Goal: Task Accomplishment & Management: Use online tool/utility

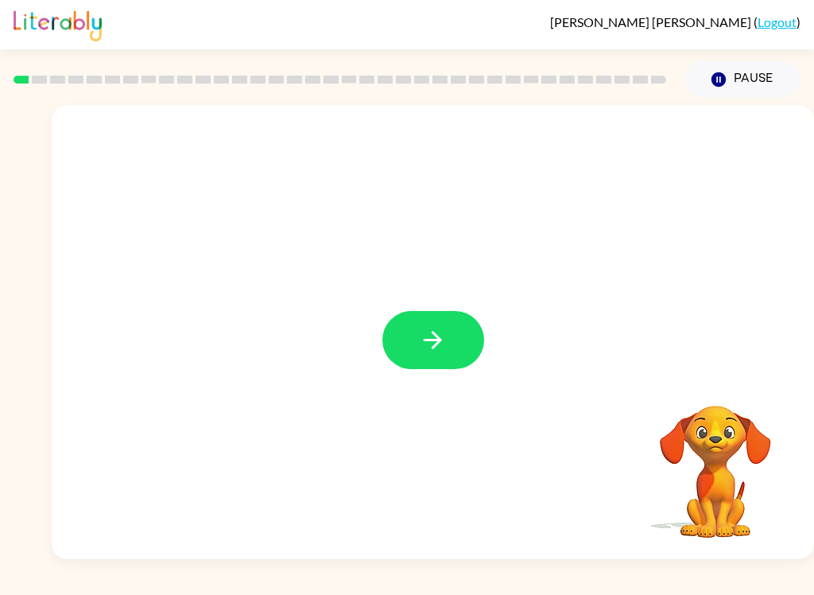
click at [454, 356] on button "button" at bounding box center [433, 340] width 102 height 58
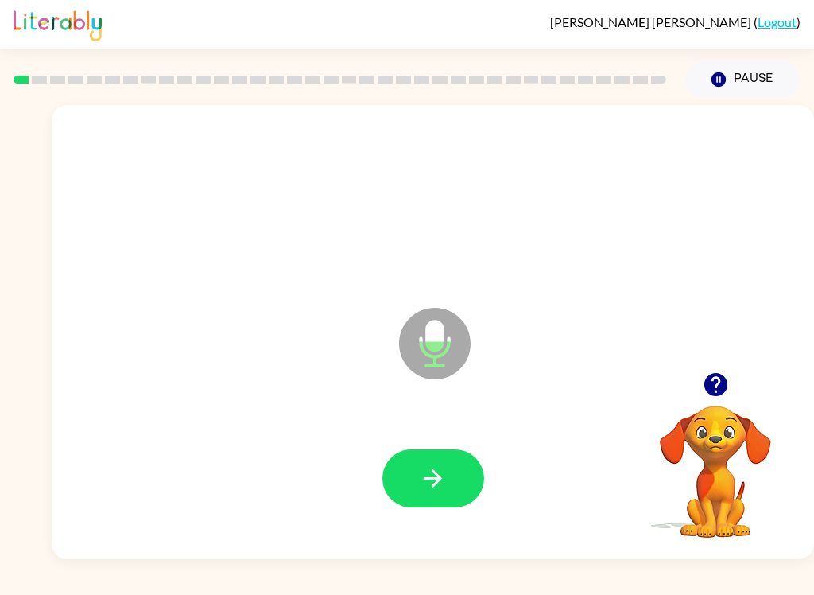
click at [439, 472] on icon "button" at bounding box center [433, 478] width 28 height 28
click at [436, 475] on icon "button" at bounding box center [433, 478] width 18 height 18
click at [417, 437] on div at bounding box center [433, 478] width 731 height 130
click at [423, 467] on icon "button" at bounding box center [433, 478] width 28 height 28
click at [467, 436] on div at bounding box center [433, 478] width 731 height 130
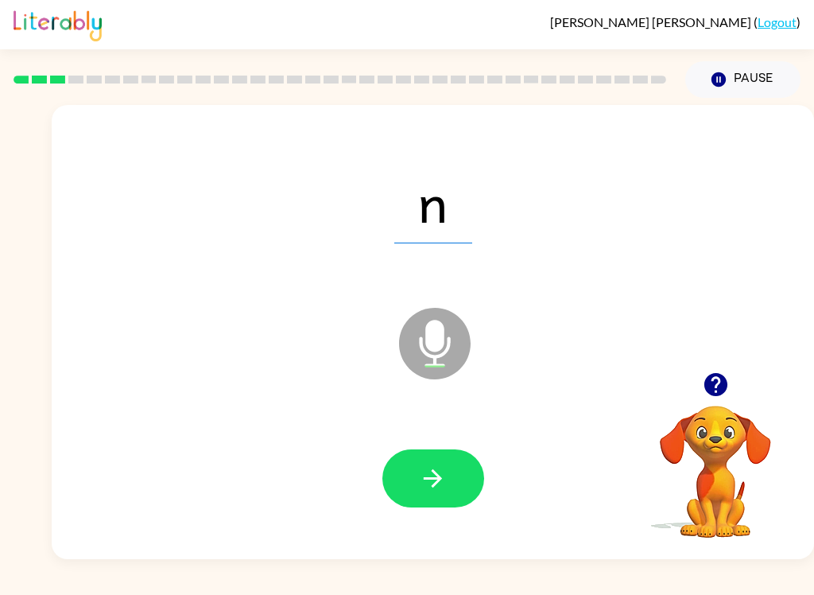
click at [431, 504] on button "button" at bounding box center [433, 478] width 102 height 58
click at [410, 490] on button "button" at bounding box center [433, 478] width 102 height 58
click at [421, 471] on icon "button" at bounding box center [433, 478] width 28 height 28
click at [437, 473] on icon "button" at bounding box center [433, 478] width 28 height 28
click at [408, 476] on button "button" at bounding box center [433, 478] width 102 height 58
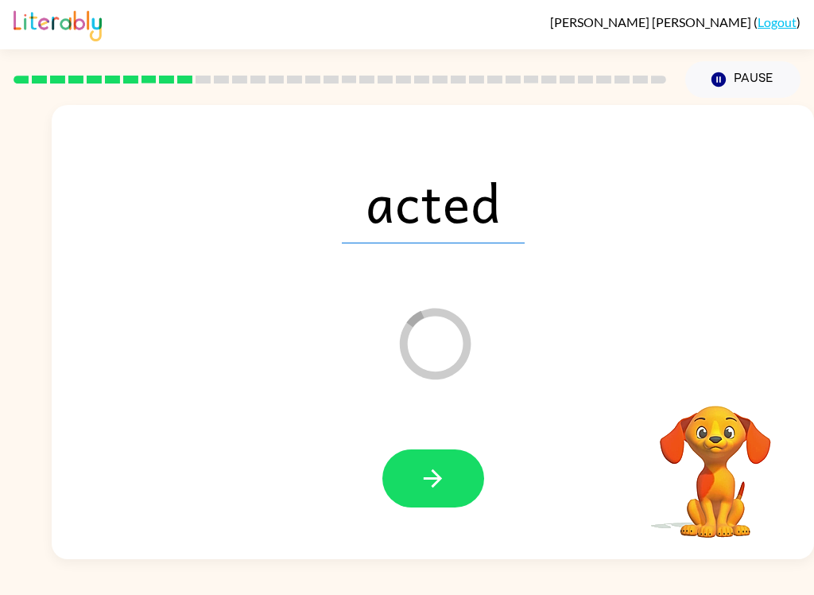
click at [427, 478] on icon "button" at bounding box center [433, 478] width 18 height 18
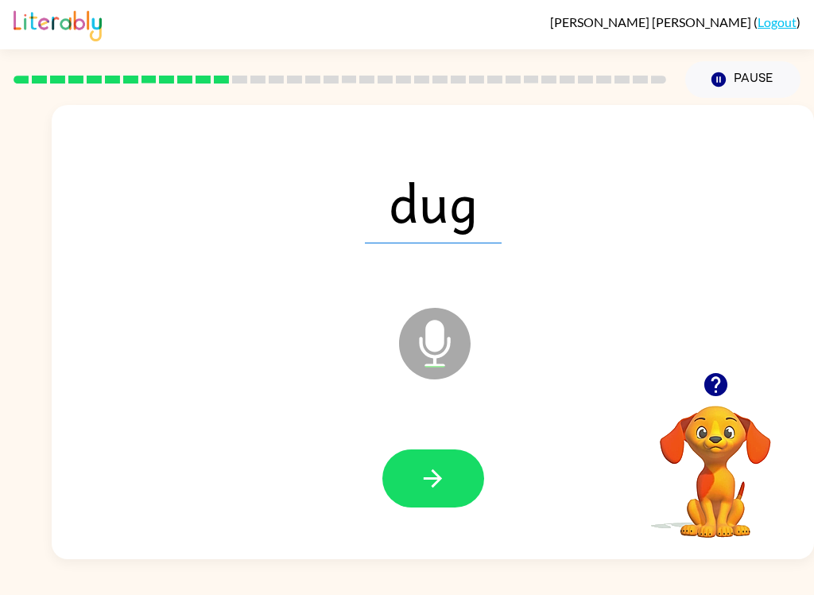
click at [430, 476] on icon "button" at bounding box center [433, 478] width 28 height 28
click at [440, 456] on button "button" at bounding box center [433, 478] width 102 height 58
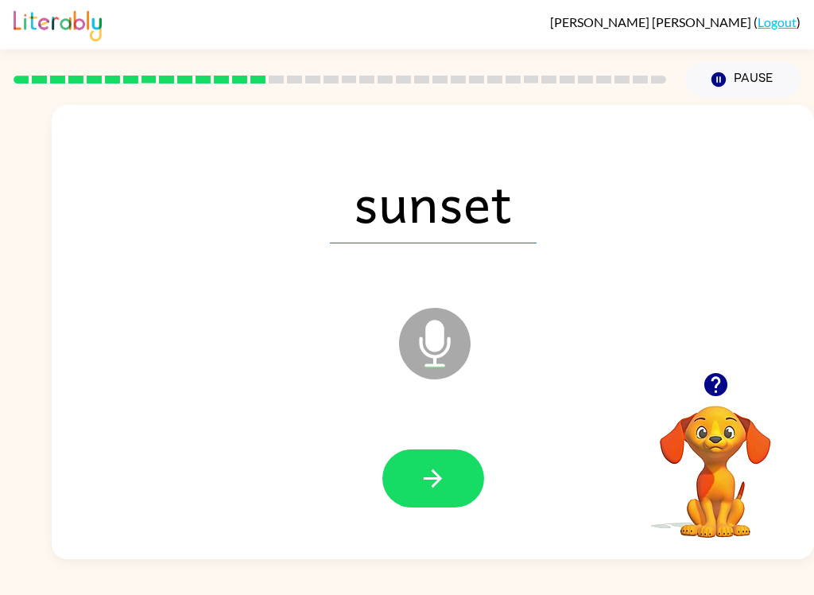
click at [395, 490] on button "button" at bounding box center [433, 478] width 102 height 58
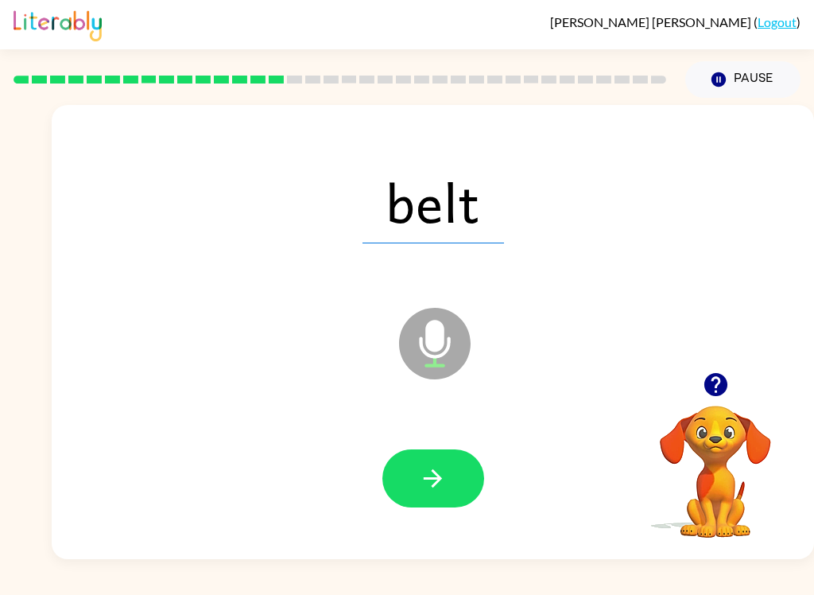
click at [430, 473] on icon "button" at bounding box center [433, 478] width 28 height 28
click at [438, 487] on icon "button" at bounding box center [433, 478] width 28 height 28
click at [448, 478] on button "button" at bounding box center [433, 478] width 102 height 58
click at [428, 480] on icon "button" at bounding box center [433, 478] width 28 height 28
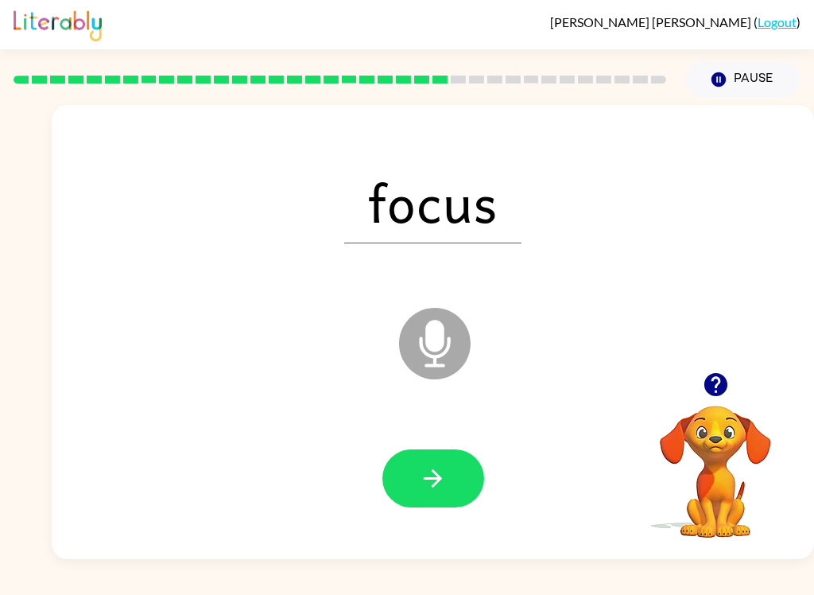
click at [399, 438] on div at bounding box center [433, 478] width 731 height 130
click at [443, 503] on button "button" at bounding box center [433, 478] width 102 height 58
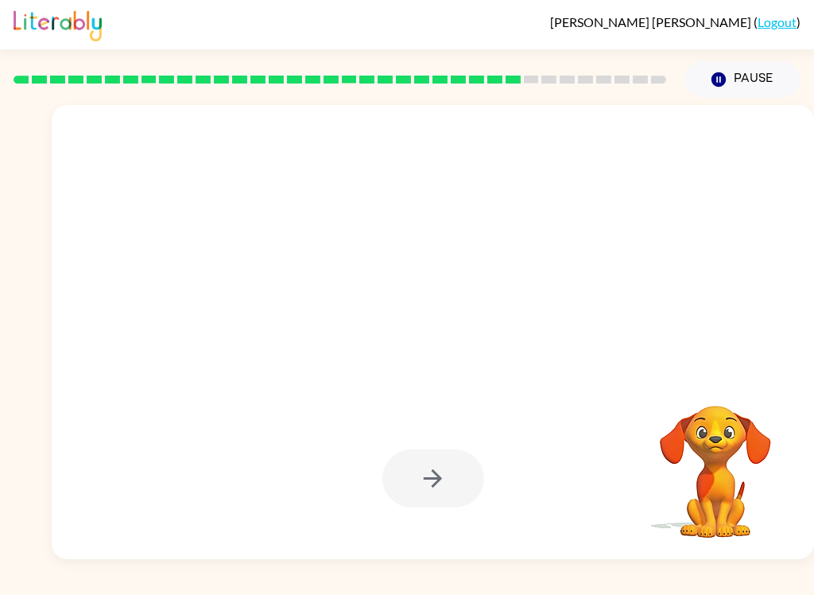
click at [452, 482] on div at bounding box center [433, 478] width 102 height 58
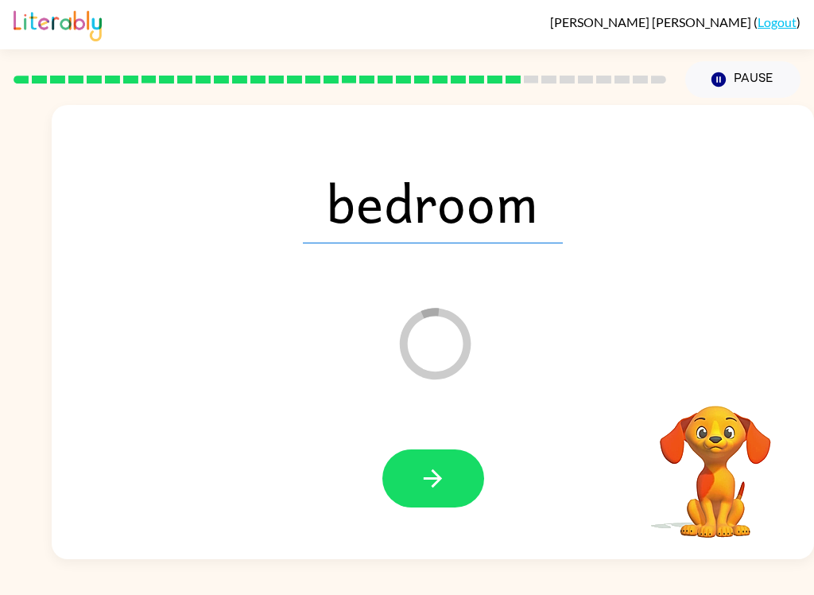
click at [475, 483] on button "button" at bounding box center [433, 478] width 102 height 58
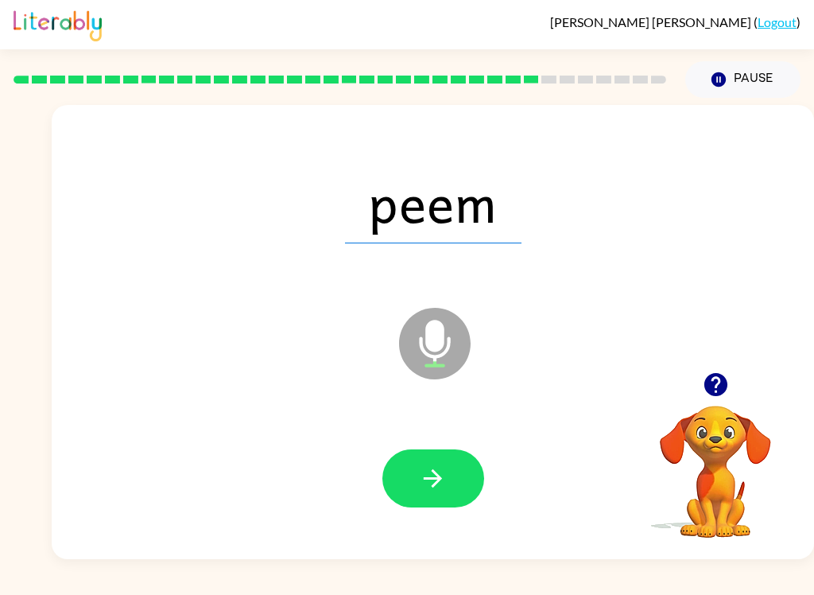
click at [454, 492] on button "button" at bounding box center [433, 478] width 102 height 58
click at [443, 473] on icon "button" at bounding box center [433, 478] width 28 height 28
click at [447, 504] on button "button" at bounding box center [433, 478] width 102 height 58
click at [441, 468] on icon "button" at bounding box center [433, 478] width 28 height 28
click at [428, 480] on icon "button" at bounding box center [433, 478] width 28 height 28
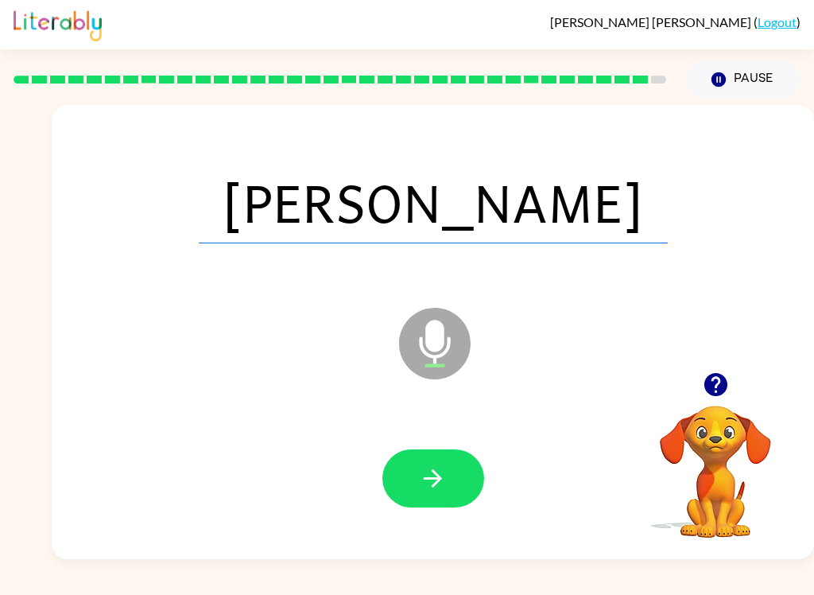
click at [437, 476] on icon "button" at bounding box center [433, 478] width 18 height 18
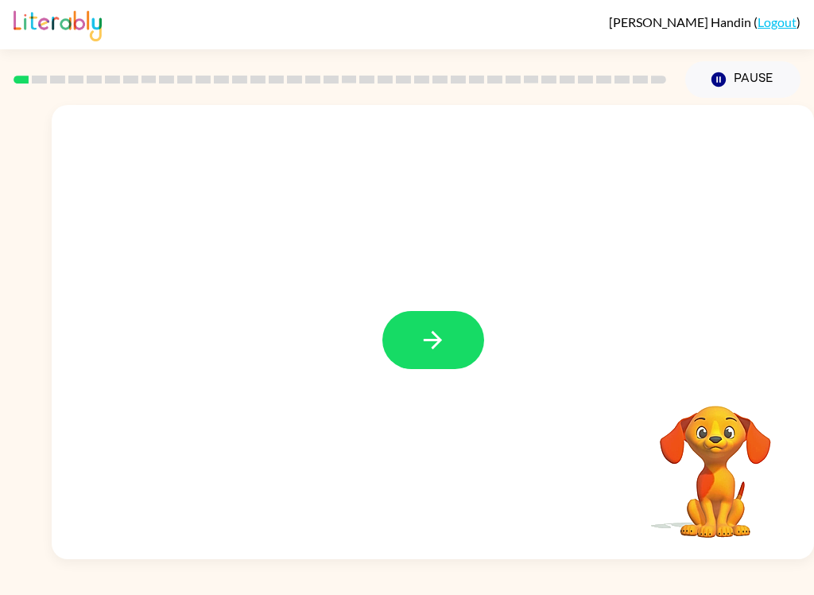
click at [425, 345] on icon "button" at bounding box center [433, 340] width 28 height 28
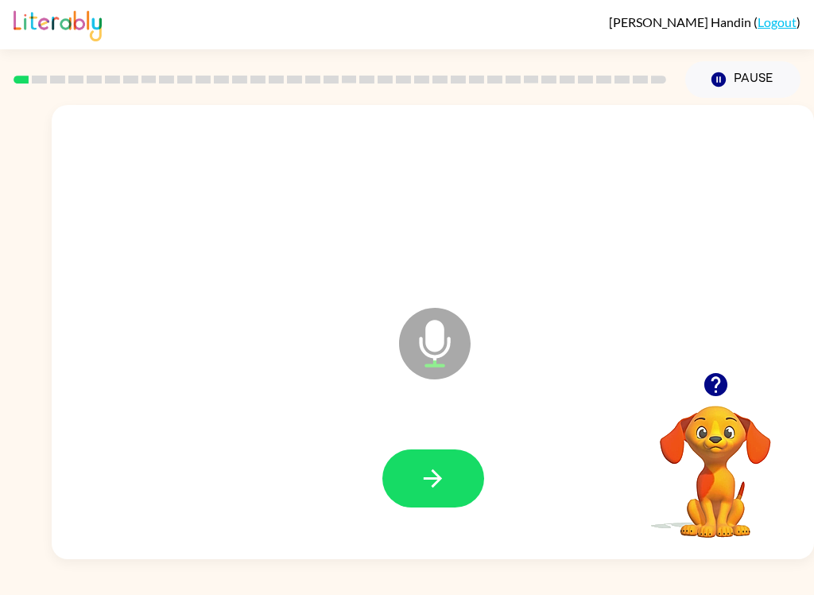
click at [444, 468] on icon "button" at bounding box center [433, 478] width 28 height 28
click at [398, 483] on button "button" at bounding box center [433, 478] width 102 height 58
click at [431, 483] on icon "button" at bounding box center [433, 478] width 28 height 28
click at [442, 493] on button "button" at bounding box center [433, 478] width 102 height 58
click at [428, 484] on icon "button" at bounding box center [433, 478] width 28 height 28
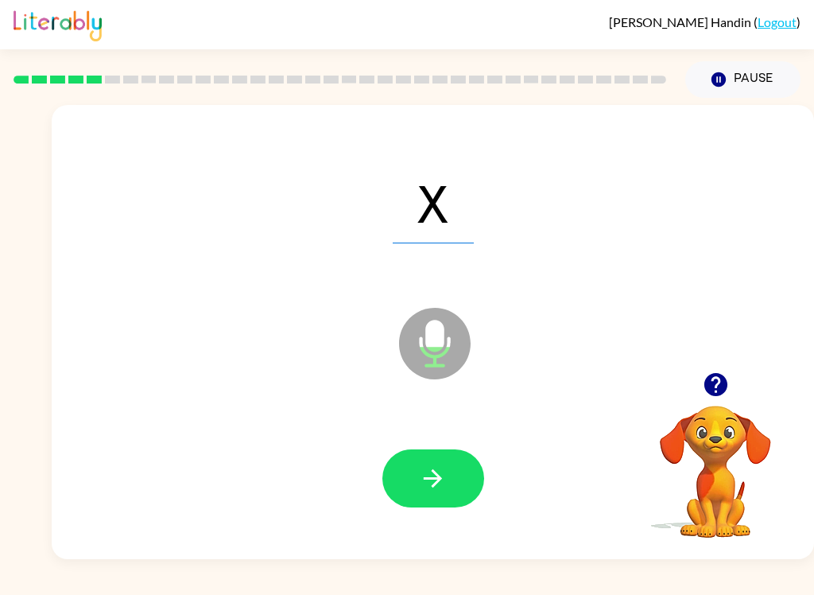
click at [439, 486] on icon "button" at bounding box center [433, 478] width 28 height 28
click at [445, 480] on icon "button" at bounding box center [433, 478] width 28 height 28
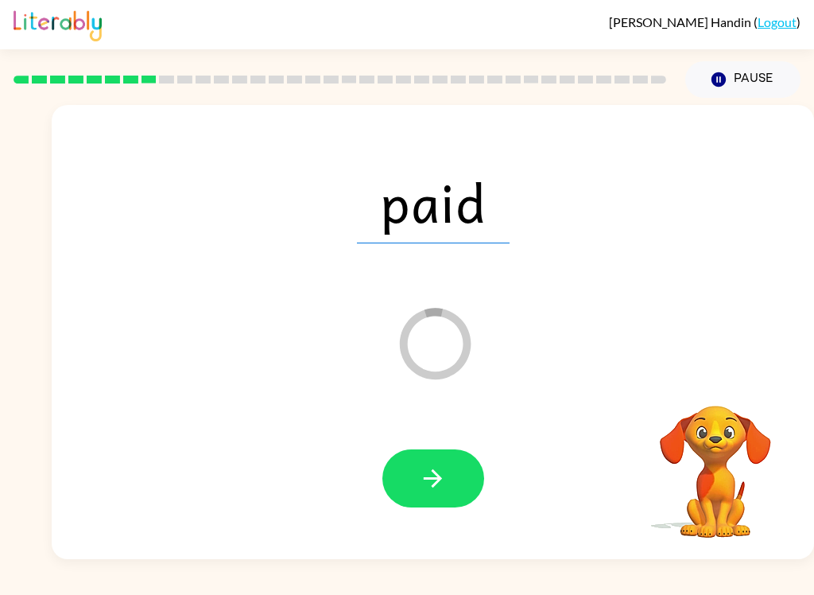
click at [448, 465] on button "button" at bounding box center [433, 478] width 102 height 58
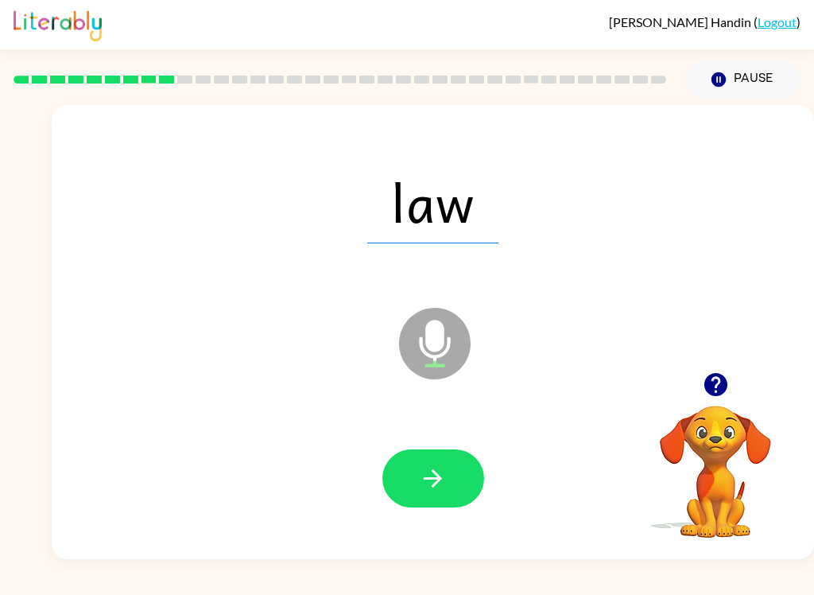
click at [415, 531] on div at bounding box center [433, 478] width 731 height 130
click at [438, 482] on icon "button" at bounding box center [433, 478] width 18 height 18
click at [449, 477] on button "button" at bounding box center [433, 478] width 102 height 58
click at [444, 475] on icon "button" at bounding box center [433, 478] width 28 height 28
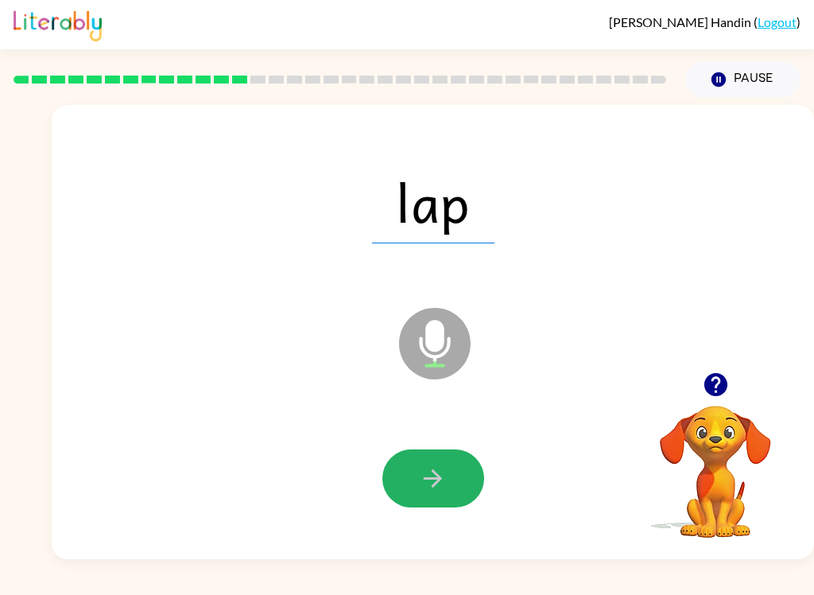
click at [459, 472] on button "button" at bounding box center [433, 478] width 102 height 58
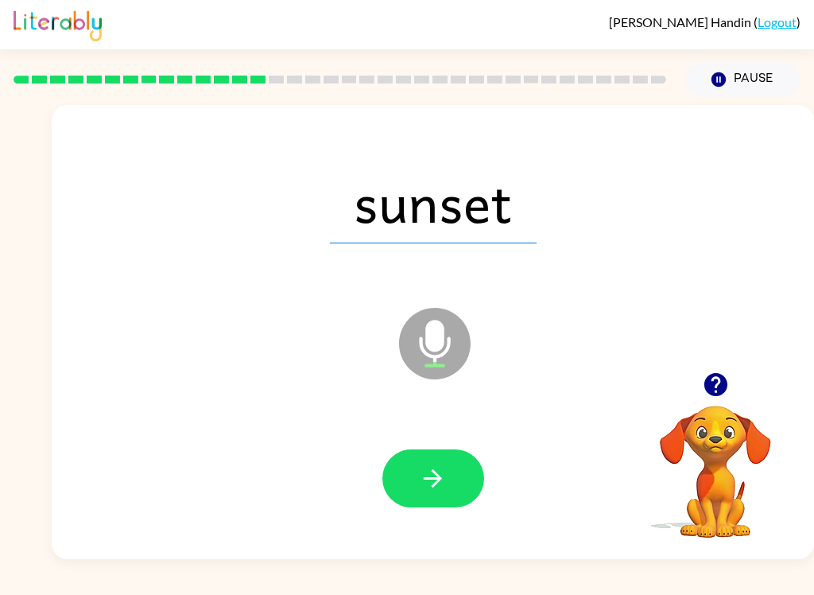
click at [455, 494] on button "button" at bounding box center [433, 478] width 102 height 58
click at [454, 496] on button "button" at bounding box center [433, 478] width 102 height 58
click at [430, 476] on icon "button" at bounding box center [433, 478] width 28 height 28
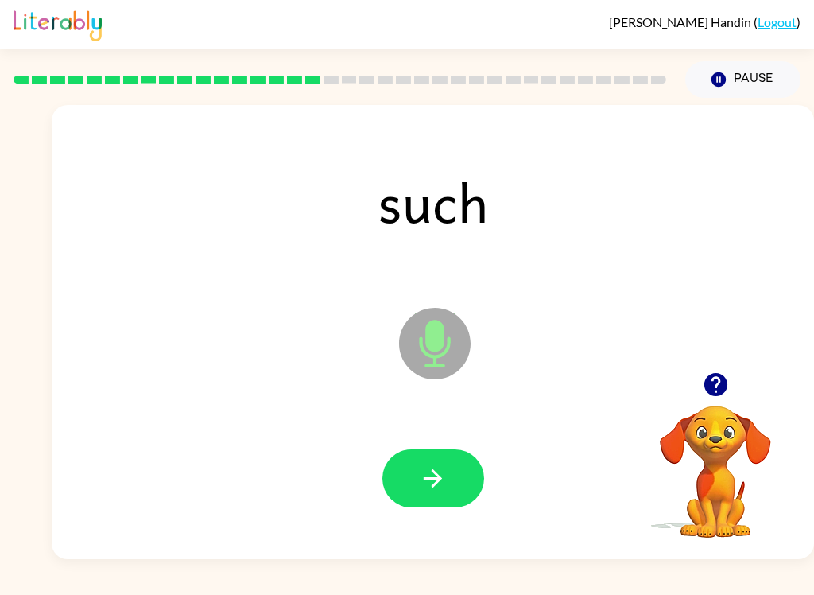
click at [444, 496] on button "button" at bounding box center [433, 478] width 102 height 58
click at [433, 507] on button "button" at bounding box center [433, 478] width 102 height 58
click at [426, 491] on icon "button" at bounding box center [433, 478] width 28 height 28
click at [429, 492] on icon "button" at bounding box center [433, 478] width 28 height 28
click at [428, 494] on button "button" at bounding box center [433, 478] width 102 height 58
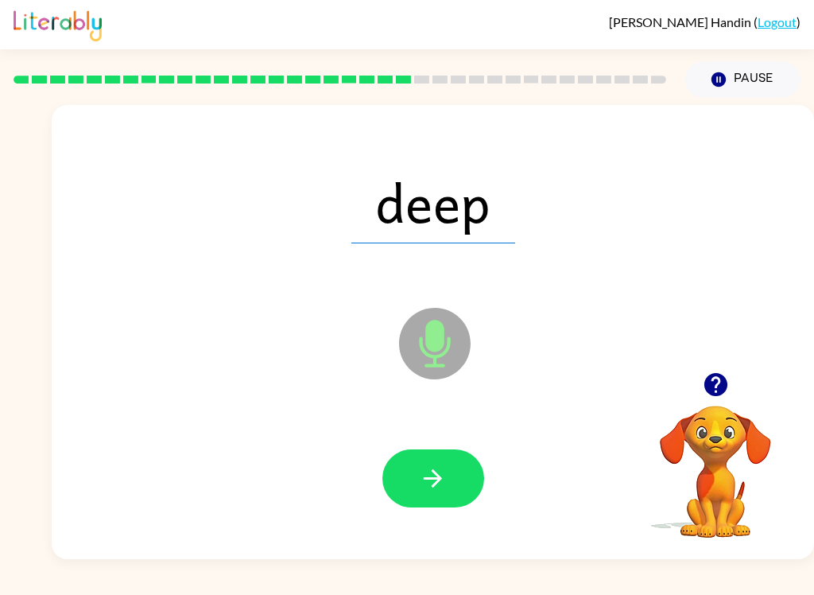
click at [428, 486] on icon "button" at bounding box center [433, 478] width 28 height 28
click at [443, 483] on icon "button" at bounding box center [433, 478] width 28 height 28
click at [439, 444] on div at bounding box center [433, 478] width 731 height 130
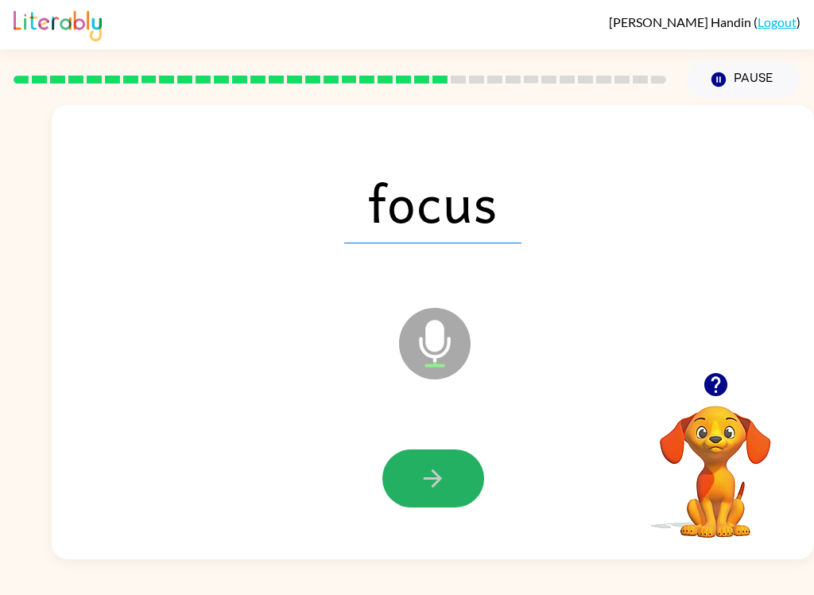
click at [417, 483] on button "button" at bounding box center [433, 478] width 102 height 58
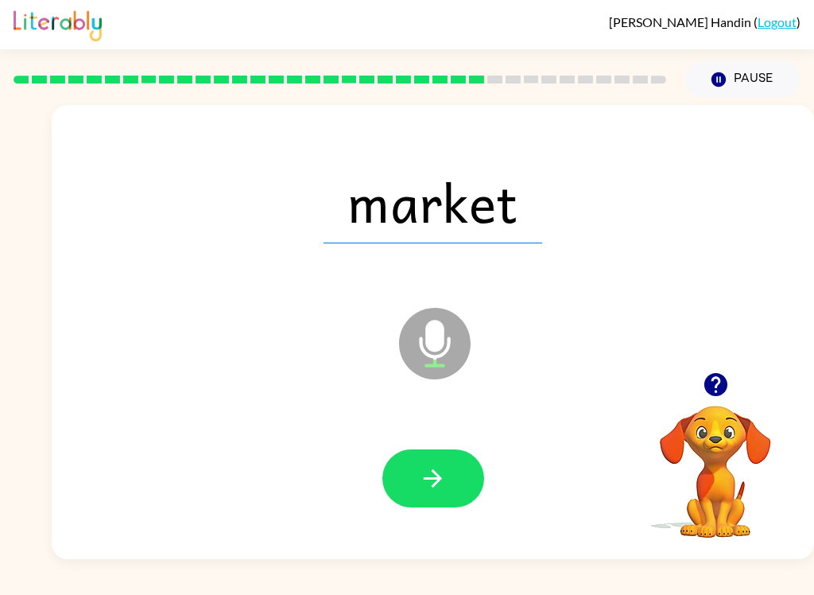
click at [414, 483] on button "button" at bounding box center [433, 478] width 102 height 58
click at [436, 490] on icon "button" at bounding box center [433, 478] width 28 height 28
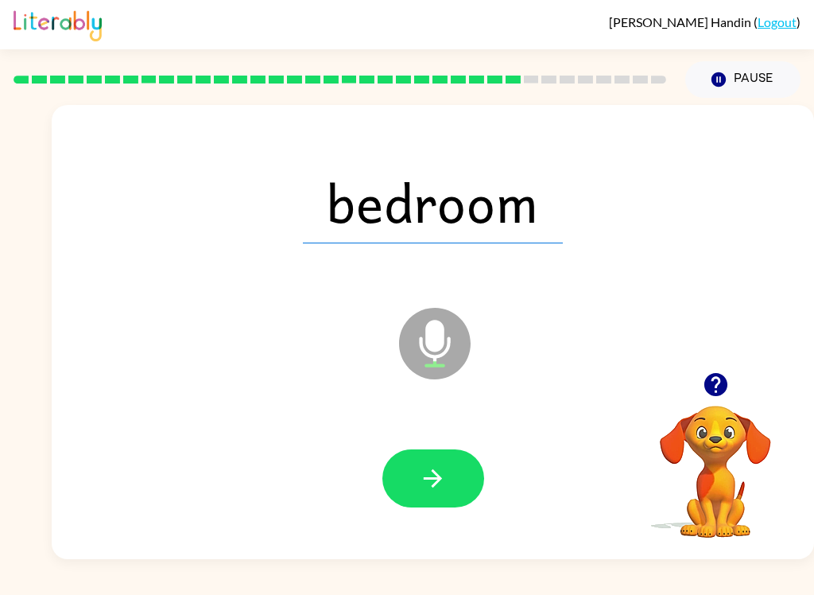
click at [424, 487] on icon "button" at bounding box center [433, 478] width 28 height 28
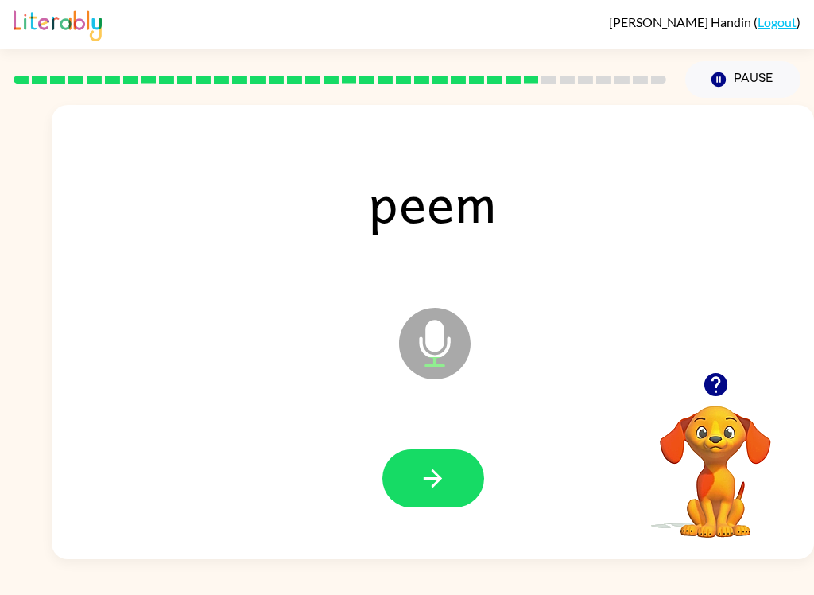
click at [437, 476] on icon "button" at bounding box center [433, 478] width 18 height 18
click at [436, 487] on icon "button" at bounding box center [433, 478] width 28 height 28
click at [407, 475] on button "button" at bounding box center [433, 478] width 102 height 58
click at [441, 507] on button "button" at bounding box center [433, 478] width 102 height 58
click at [440, 473] on icon "button" at bounding box center [433, 478] width 28 height 28
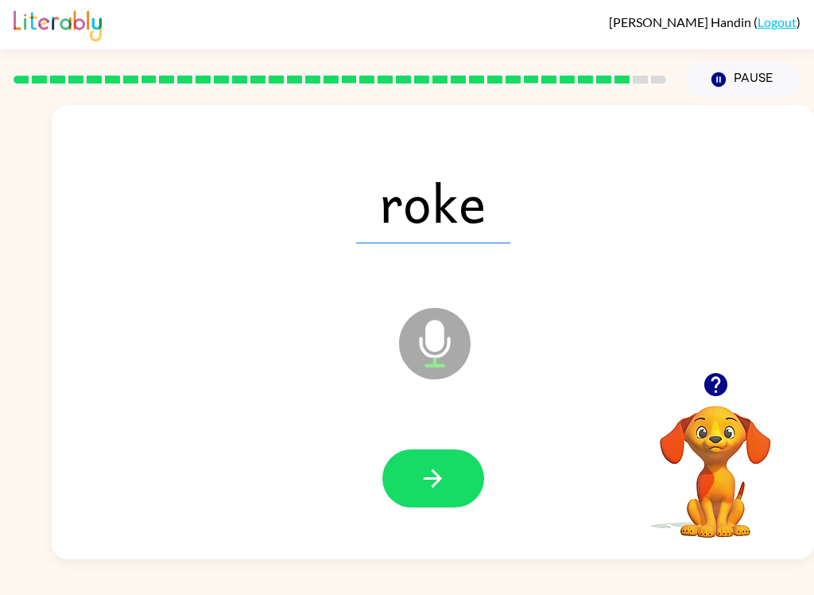
click at [421, 498] on button "button" at bounding box center [433, 478] width 102 height 58
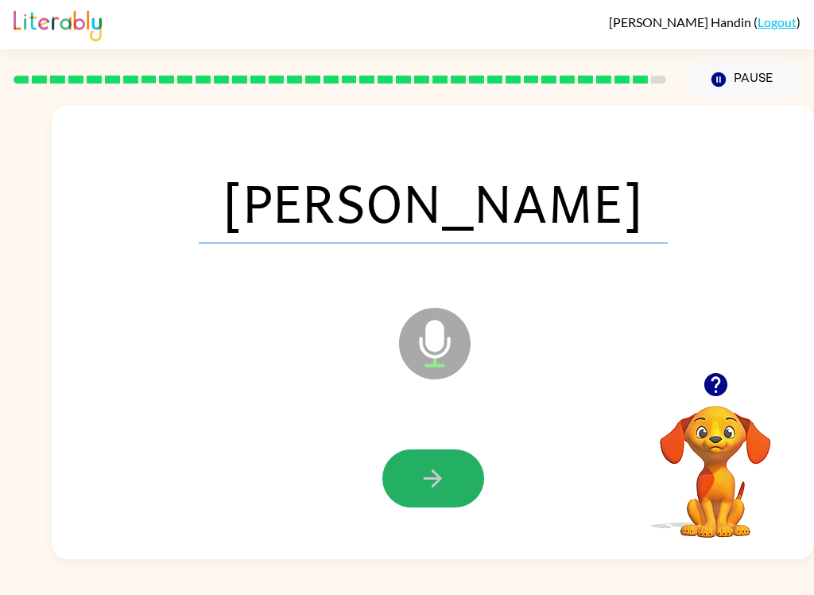
click at [431, 492] on icon "button" at bounding box center [433, 478] width 28 height 28
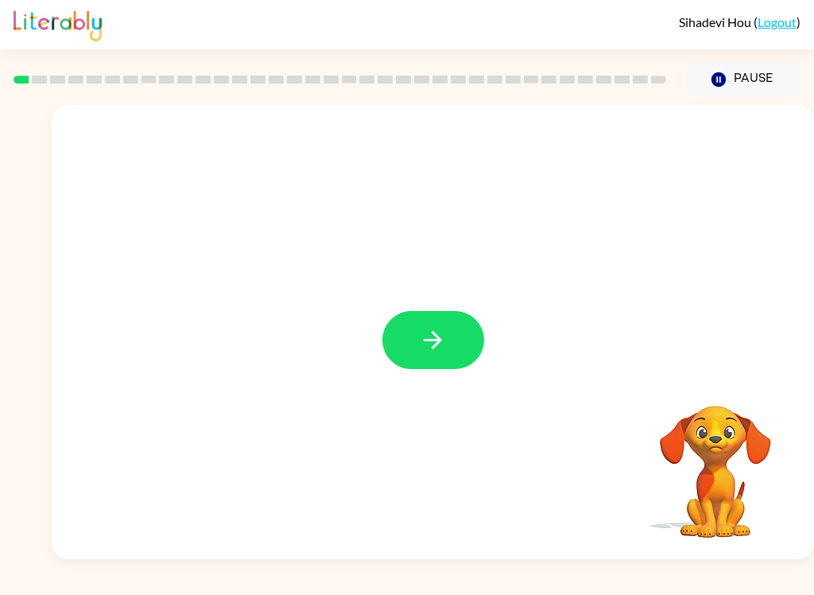
click at [444, 331] on icon "button" at bounding box center [433, 340] width 28 height 28
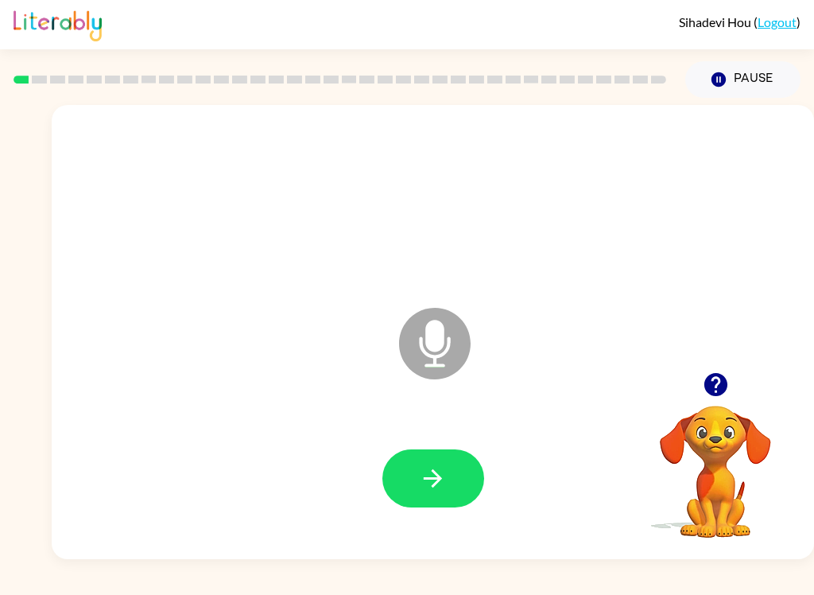
click at [442, 467] on icon "button" at bounding box center [433, 478] width 28 height 28
click at [782, 17] on link "Logout" at bounding box center [777, 21] width 39 height 15
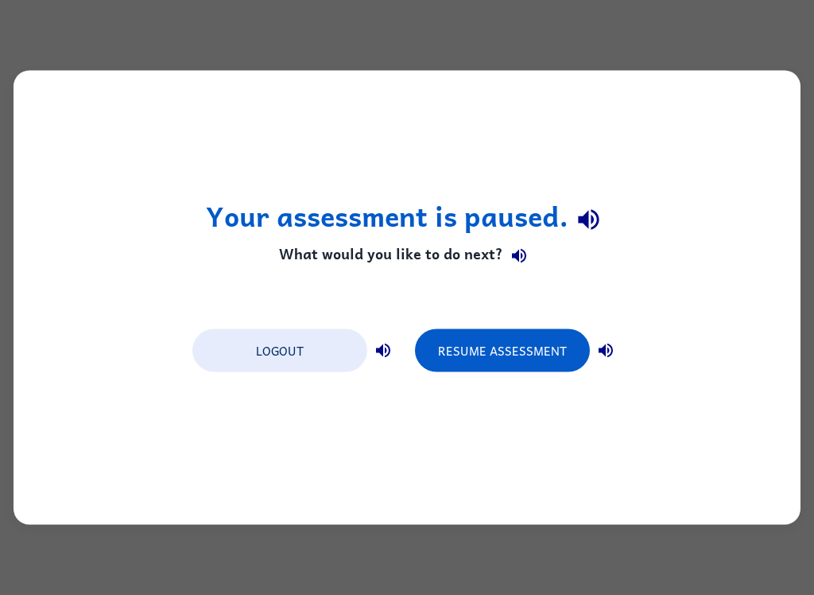
click at [525, 339] on button "Resume Assessment" at bounding box center [502, 350] width 175 height 43
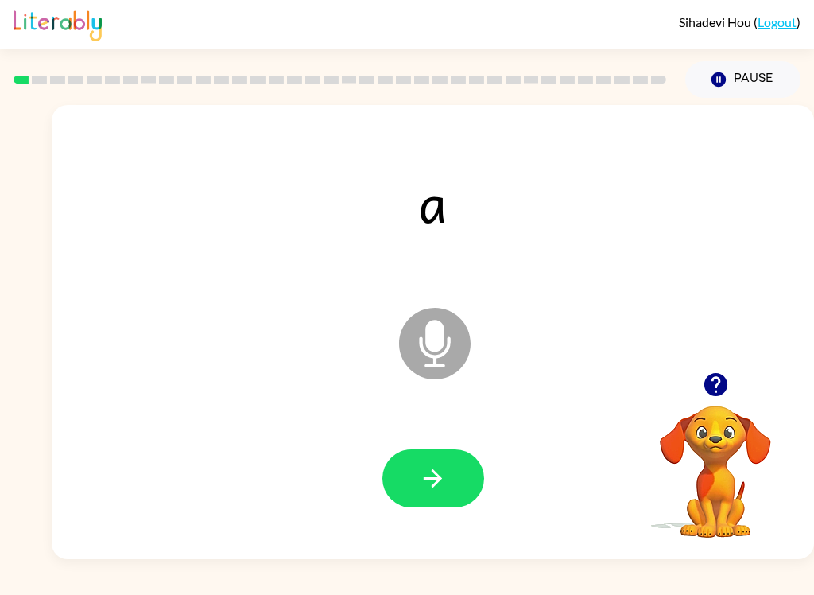
click at [453, 471] on button "button" at bounding box center [433, 478] width 102 height 58
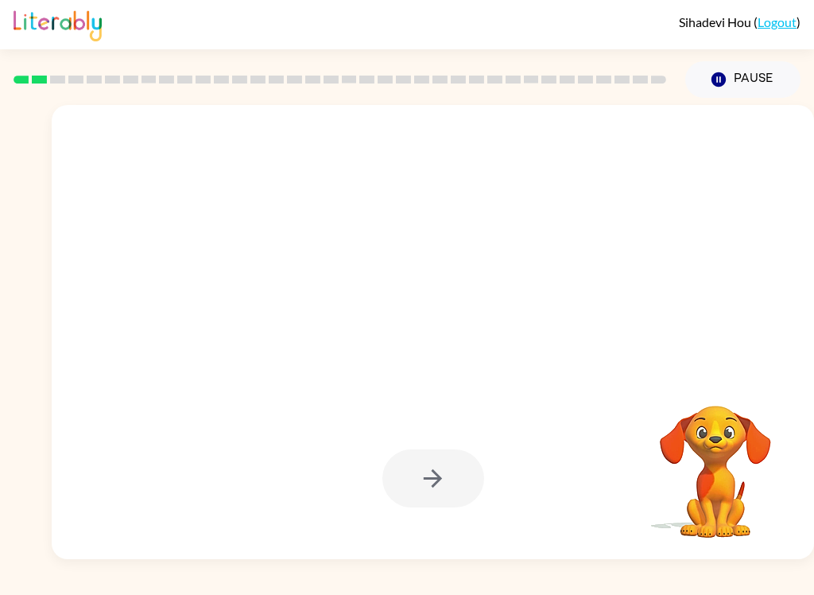
click at [762, 82] on button "Pause Pause" at bounding box center [742, 79] width 115 height 37
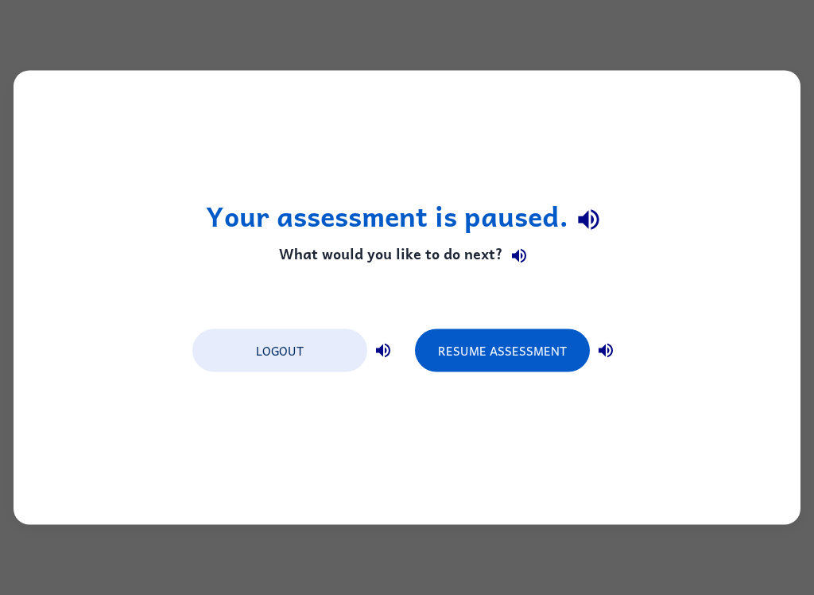
click at [525, 352] on button "Resume Assessment" at bounding box center [502, 350] width 175 height 43
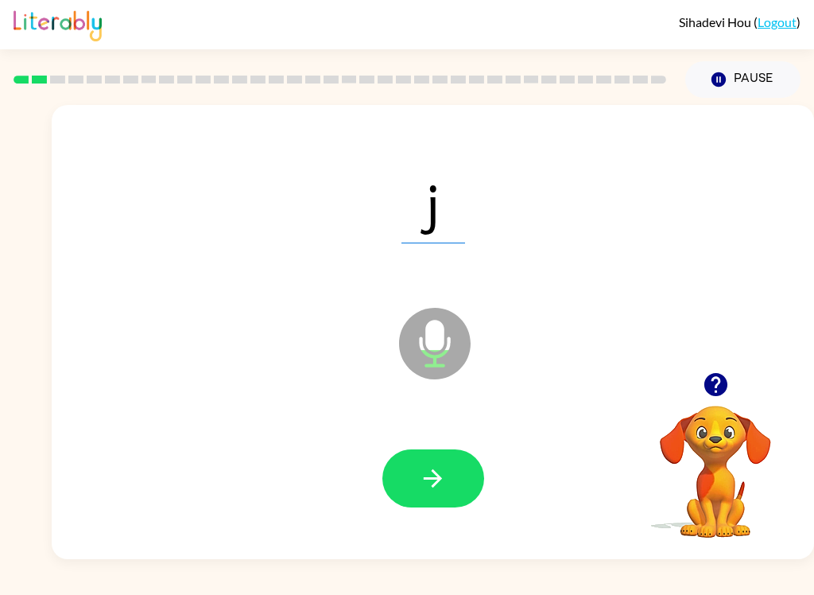
click at [436, 479] on icon "button" at bounding box center [433, 478] width 18 height 18
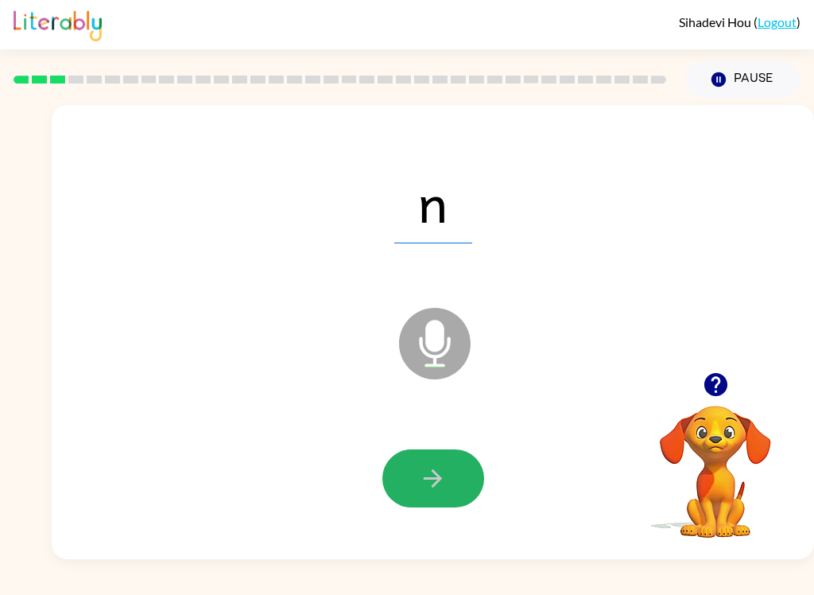
click at [425, 502] on button "button" at bounding box center [433, 478] width 102 height 58
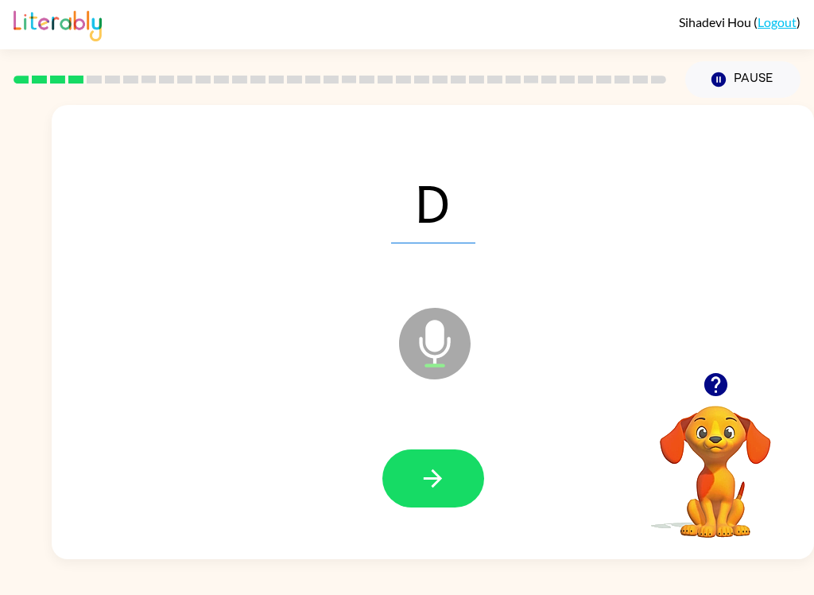
click at [418, 471] on button "button" at bounding box center [433, 478] width 102 height 58
click at [455, 463] on button "button" at bounding box center [433, 478] width 102 height 58
click at [457, 475] on button "button" at bounding box center [433, 478] width 102 height 58
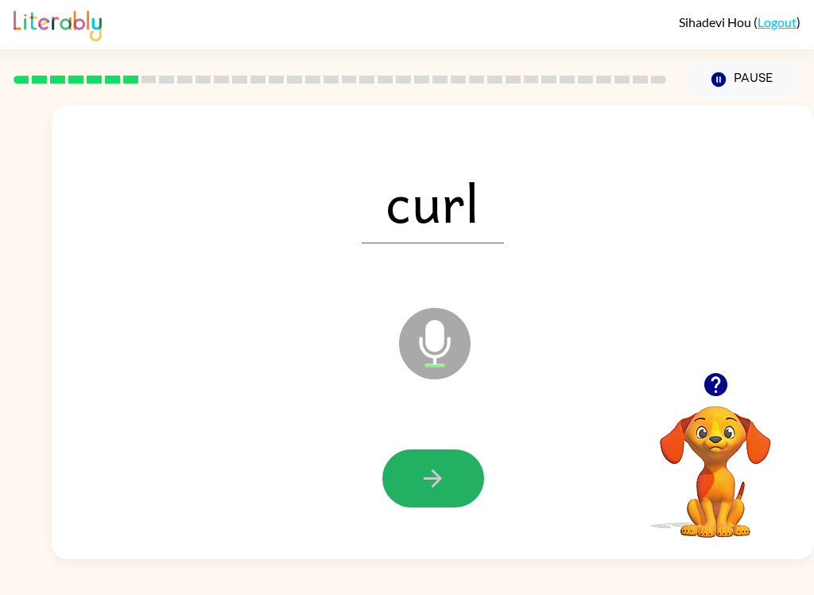
click at [448, 473] on button "button" at bounding box center [433, 478] width 102 height 58
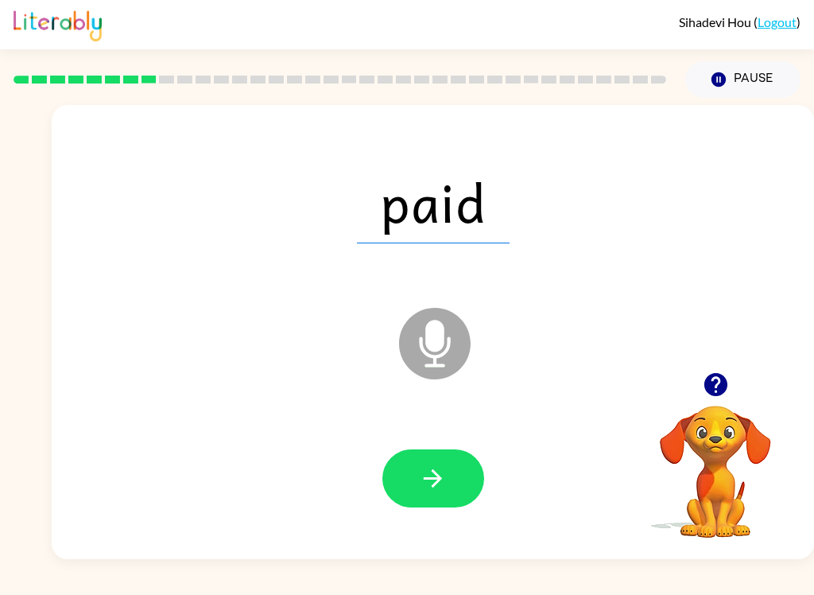
click at [436, 475] on icon "button" at bounding box center [433, 478] width 18 height 18
click at [459, 485] on button "button" at bounding box center [433, 478] width 102 height 58
click at [455, 486] on button "button" at bounding box center [433, 478] width 102 height 58
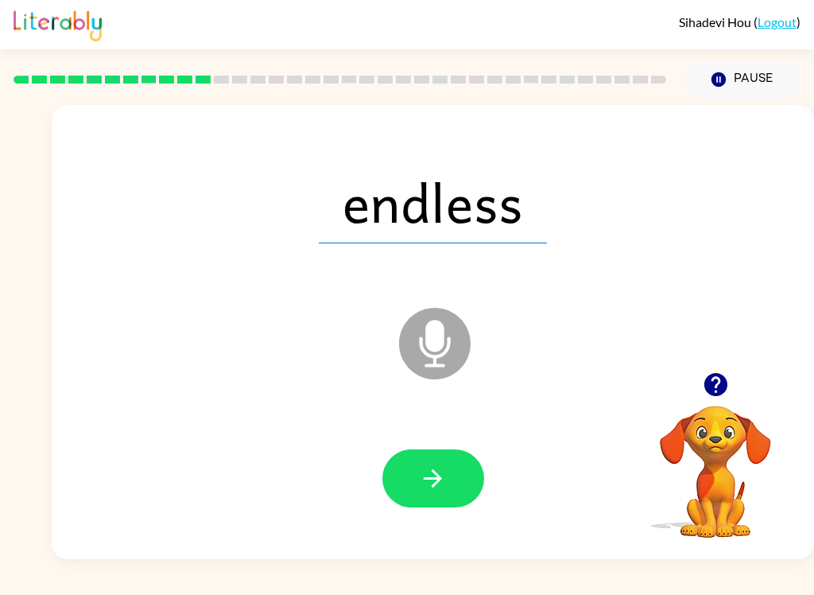
click at [453, 476] on button "button" at bounding box center [433, 478] width 102 height 58
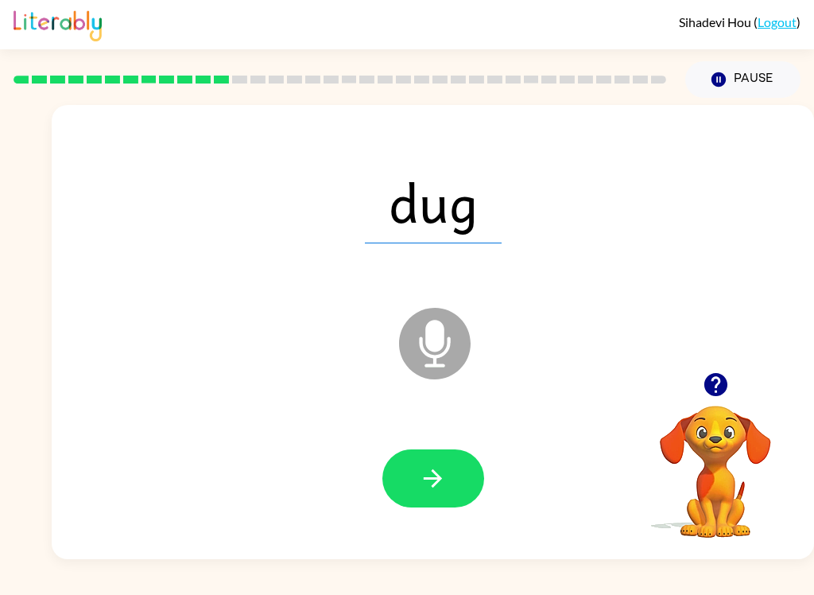
click at [455, 480] on button "button" at bounding box center [433, 478] width 102 height 58
click at [452, 483] on button "button" at bounding box center [433, 478] width 102 height 58
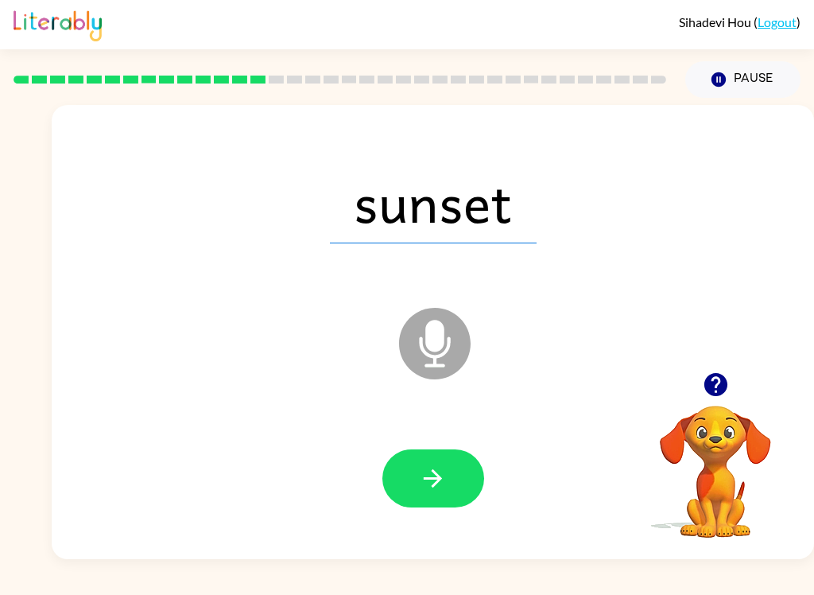
click at [441, 483] on icon "button" at bounding box center [433, 478] width 28 height 28
click at [438, 494] on button "button" at bounding box center [433, 478] width 102 height 58
click at [444, 489] on icon "button" at bounding box center [433, 478] width 28 height 28
click at [443, 489] on icon "button" at bounding box center [433, 478] width 28 height 28
click at [426, 491] on icon "button" at bounding box center [433, 478] width 28 height 28
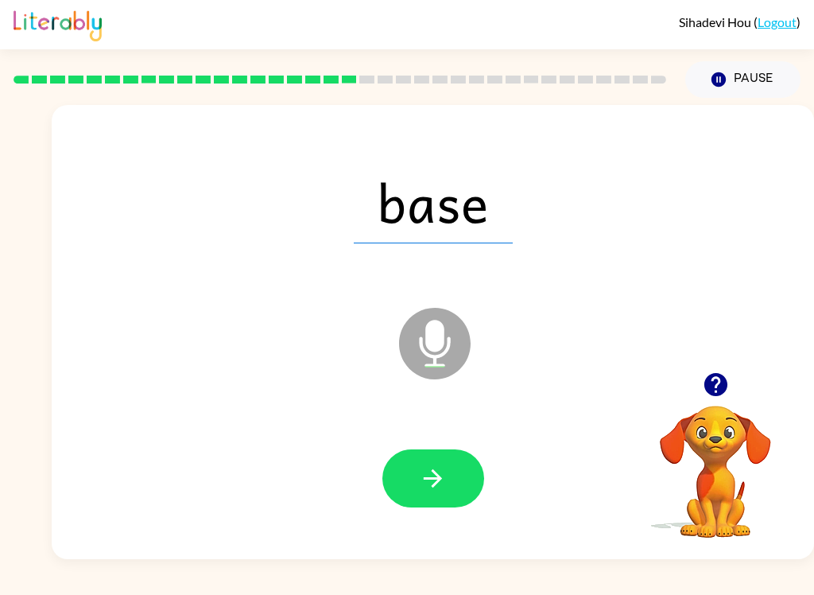
click at [448, 477] on button "button" at bounding box center [433, 478] width 102 height 58
click at [438, 483] on icon "button" at bounding box center [433, 478] width 18 height 18
click at [443, 486] on icon "button" at bounding box center [433, 478] width 28 height 28
click at [451, 486] on button "button" at bounding box center [433, 478] width 102 height 58
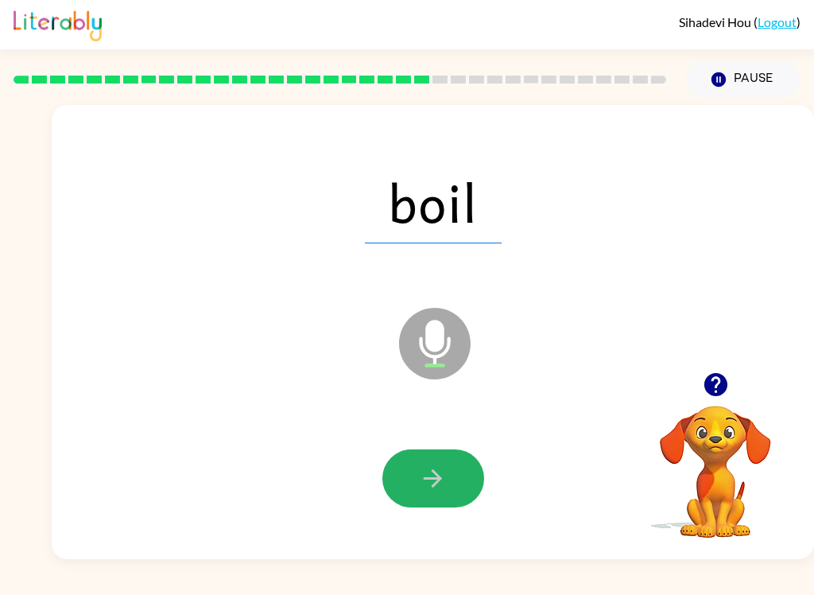
click at [459, 470] on button "button" at bounding box center [433, 478] width 102 height 58
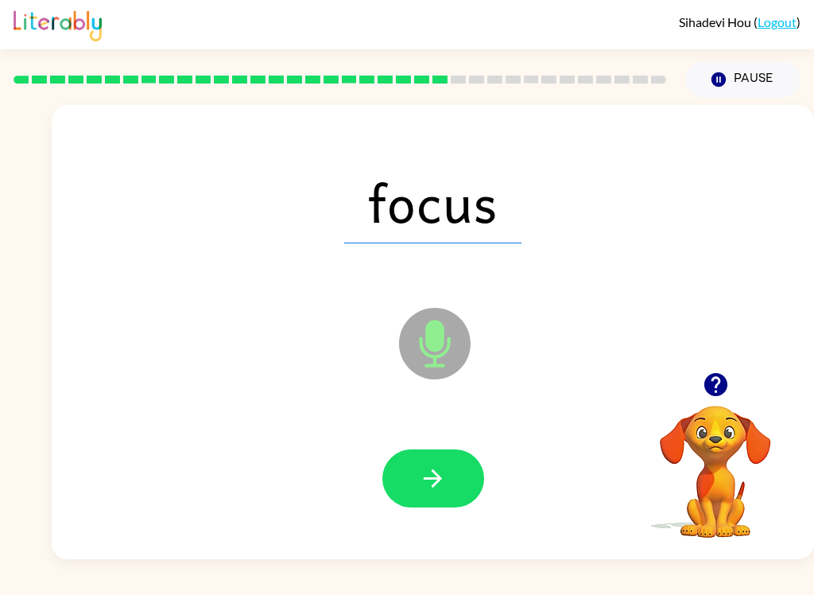
click at [444, 484] on icon "button" at bounding box center [433, 478] width 28 height 28
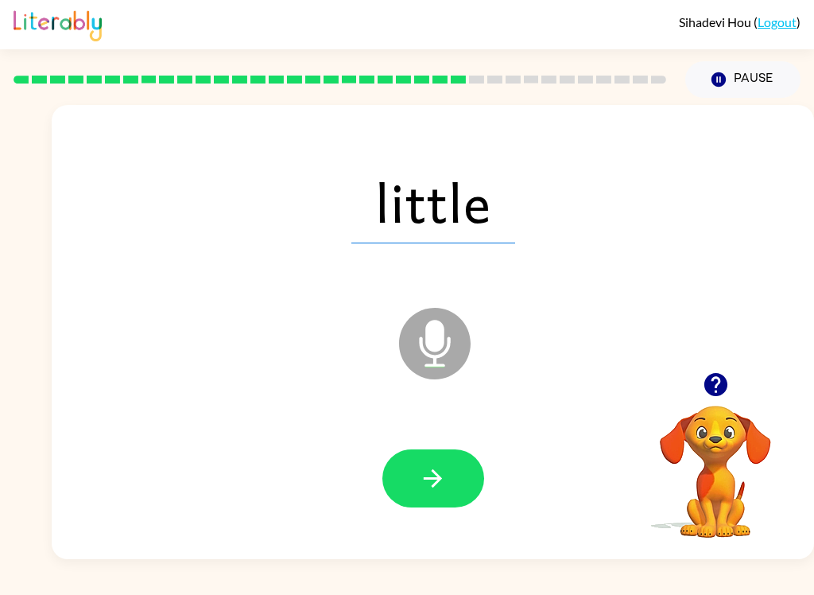
click at [442, 482] on icon "button" at bounding box center [433, 478] width 28 height 28
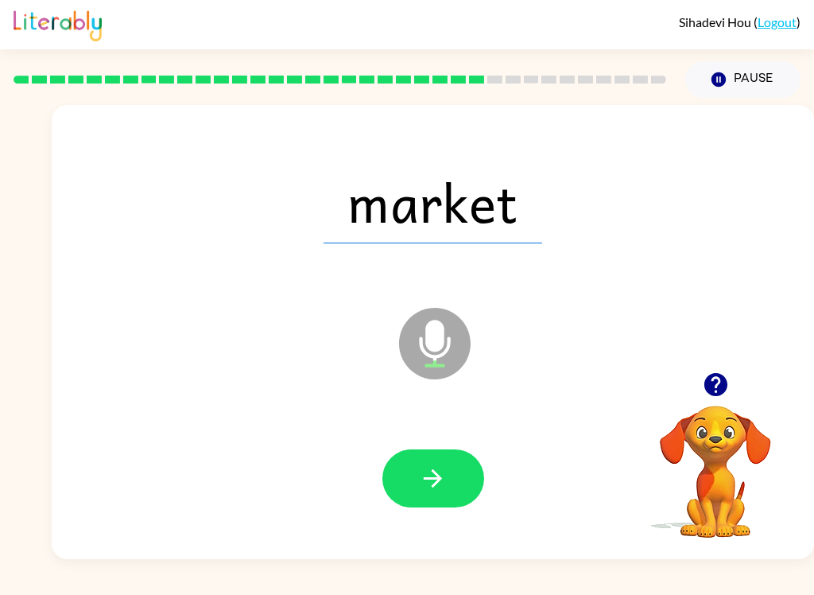
click at [426, 486] on icon "button" at bounding box center [433, 478] width 28 height 28
click at [439, 483] on icon "button" at bounding box center [433, 478] width 28 height 28
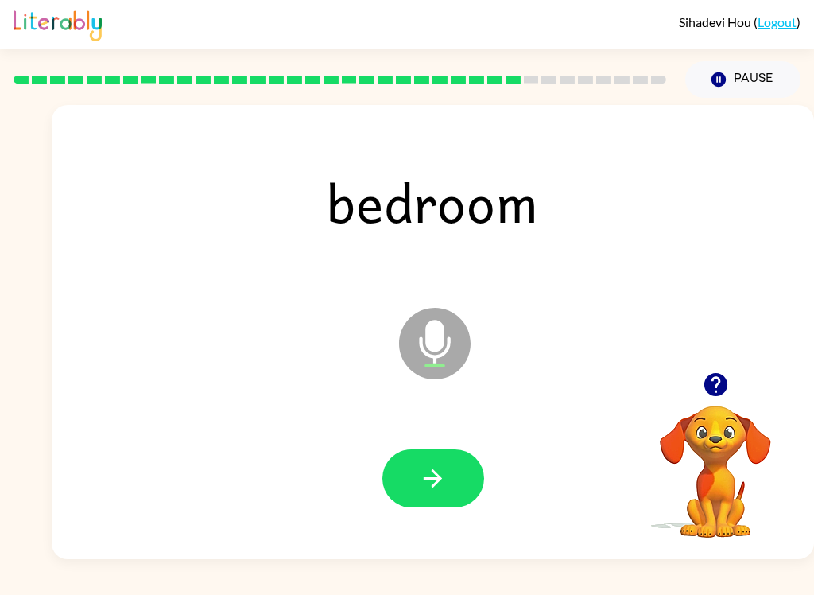
click at [440, 471] on icon "button" at bounding box center [433, 478] width 28 height 28
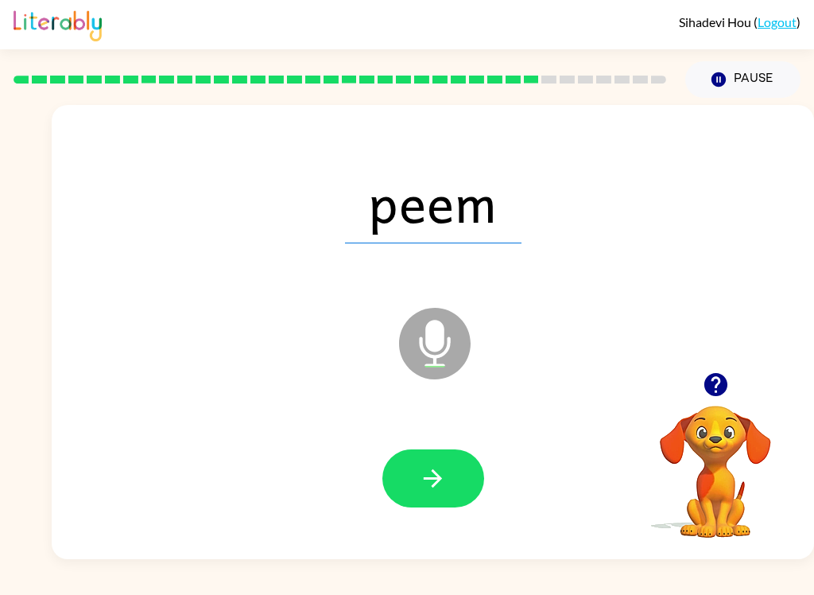
click at [462, 467] on button "button" at bounding box center [433, 478] width 102 height 58
click at [448, 491] on button "button" at bounding box center [433, 478] width 102 height 58
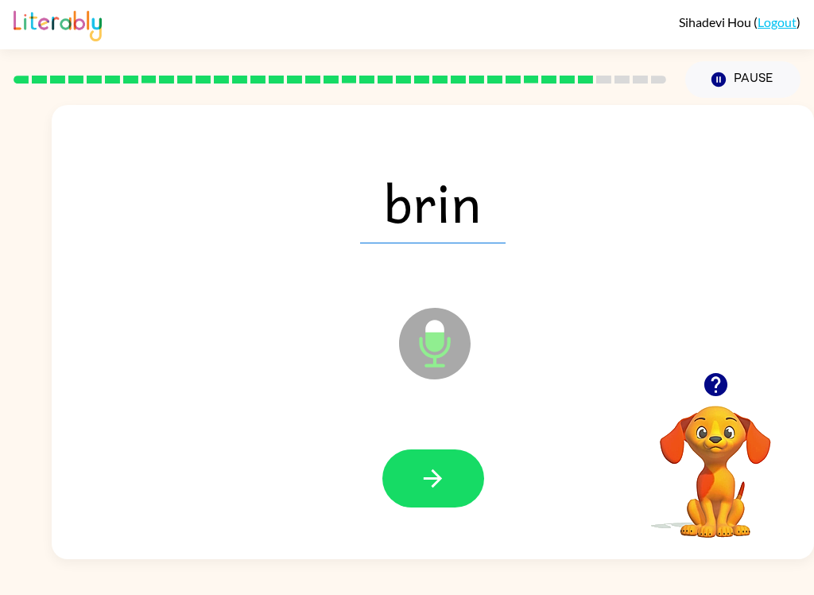
click at [440, 482] on icon "button" at bounding box center [433, 478] width 28 height 28
click at [440, 488] on icon "button" at bounding box center [433, 478] width 28 height 28
click at [439, 483] on icon "button" at bounding box center [433, 478] width 28 height 28
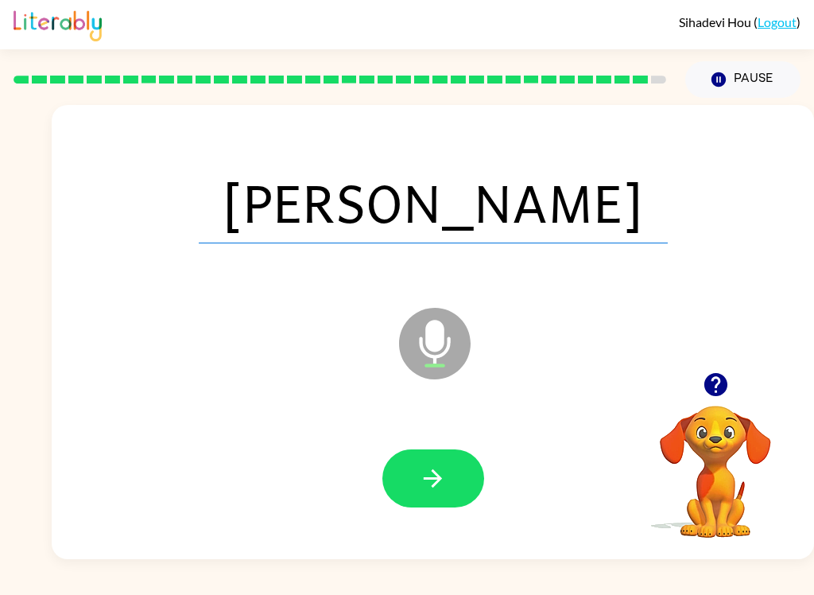
click at [436, 490] on icon "button" at bounding box center [433, 478] width 28 height 28
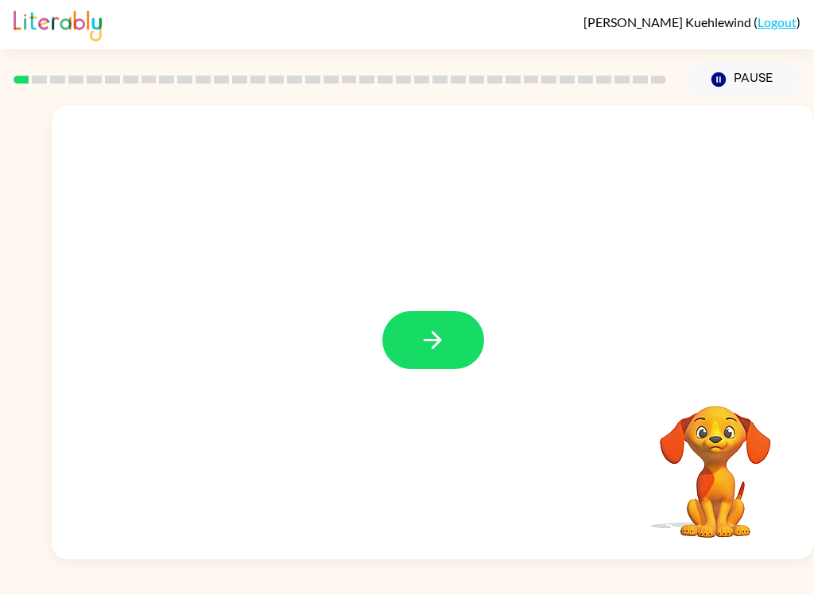
click at [452, 348] on button "button" at bounding box center [433, 340] width 102 height 58
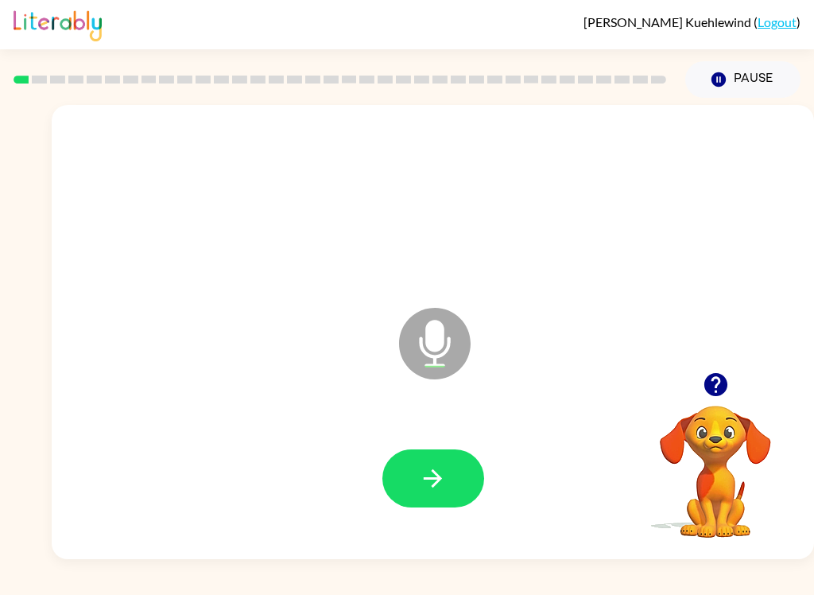
click at [435, 470] on icon "button" at bounding box center [433, 478] width 28 height 28
click at [424, 507] on button "button" at bounding box center [433, 478] width 102 height 58
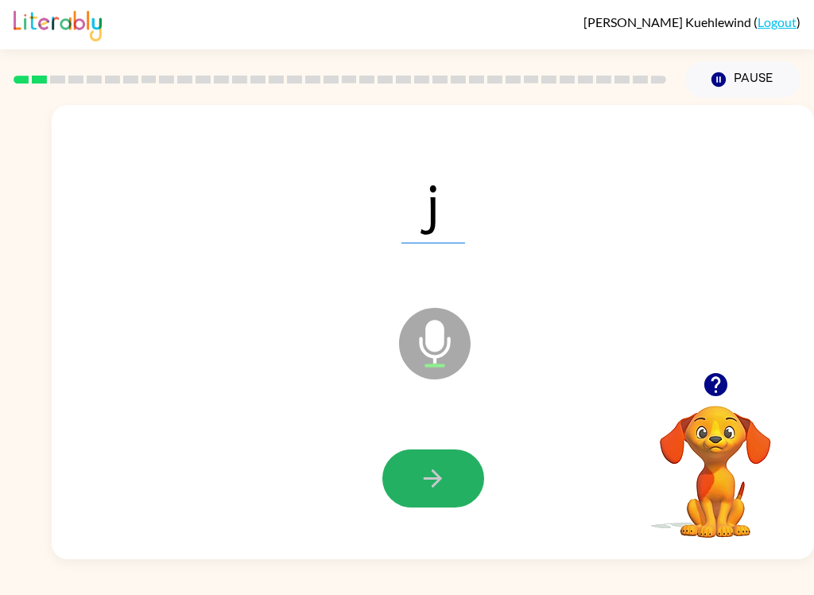
click at [454, 455] on button "button" at bounding box center [433, 478] width 102 height 58
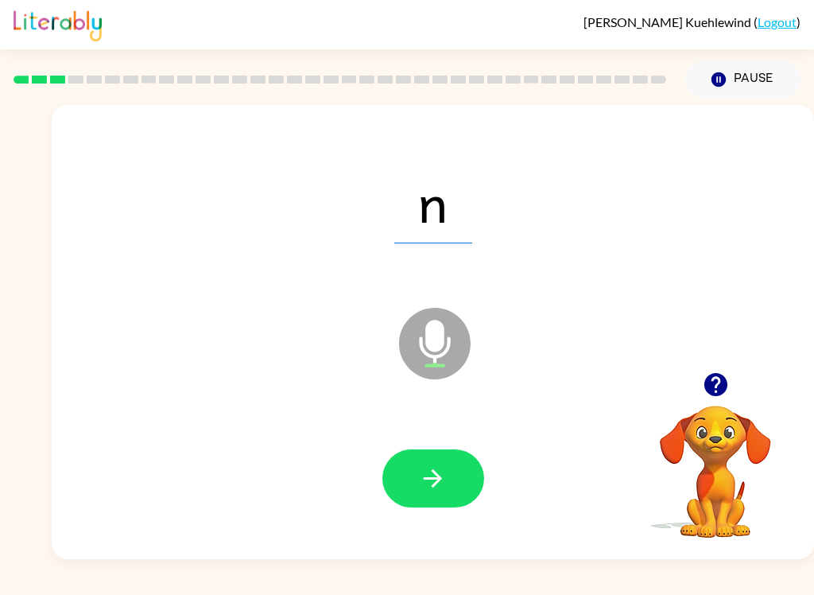
click at [423, 475] on icon "button" at bounding box center [433, 478] width 28 height 28
click at [428, 468] on icon "button" at bounding box center [433, 478] width 28 height 28
click at [433, 466] on icon "button" at bounding box center [433, 478] width 28 height 28
click at [440, 478] on icon "button" at bounding box center [433, 478] width 18 height 18
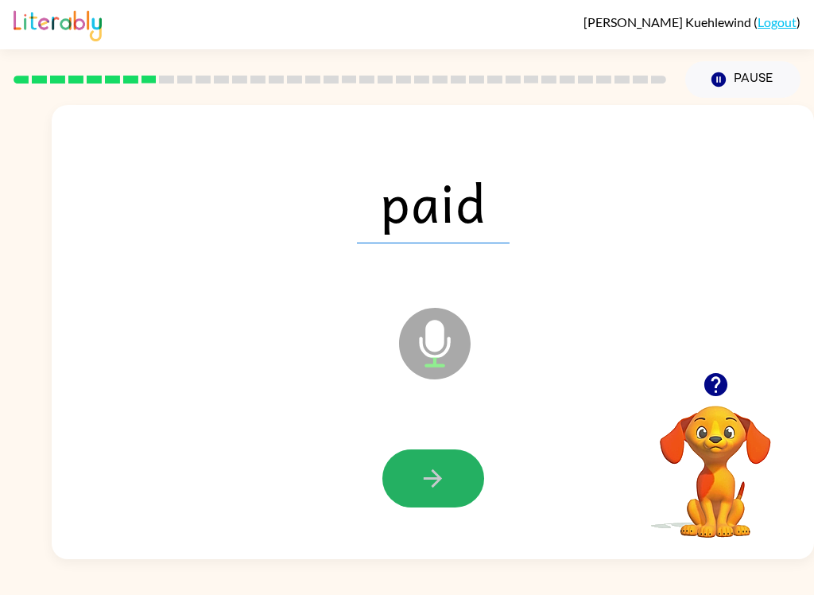
click at [436, 457] on button "button" at bounding box center [433, 478] width 102 height 58
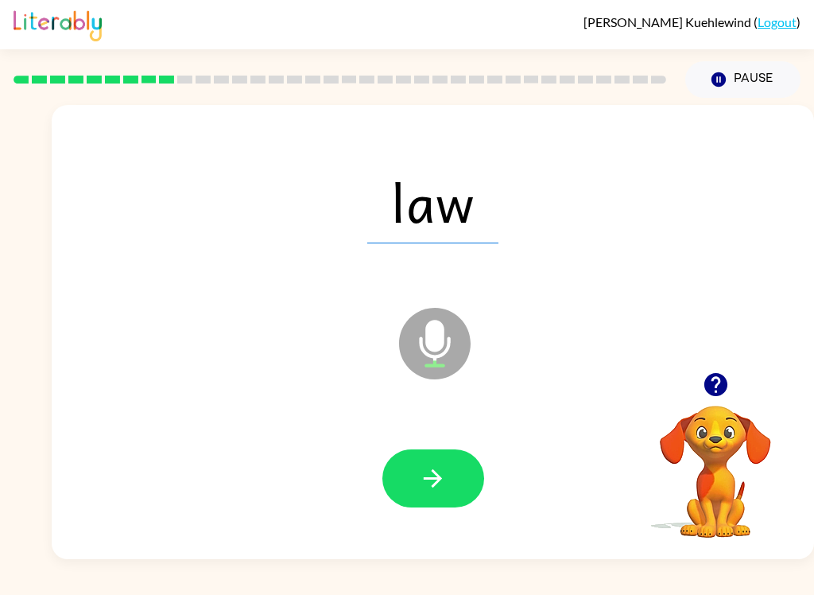
click at [444, 471] on icon "button" at bounding box center [433, 478] width 28 height 28
click at [426, 486] on icon "button" at bounding box center [433, 478] width 28 height 28
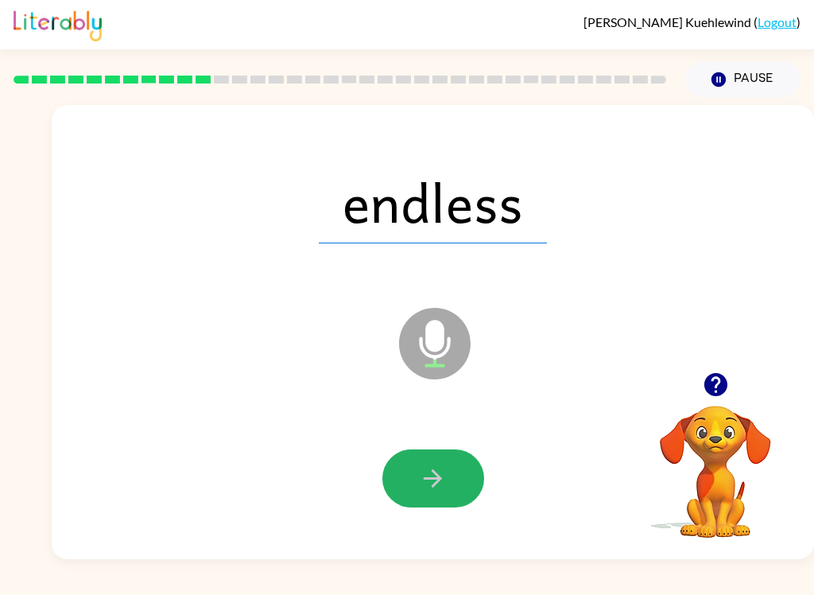
click at [446, 475] on icon "button" at bounding box center [433, 478] width 28 height 28
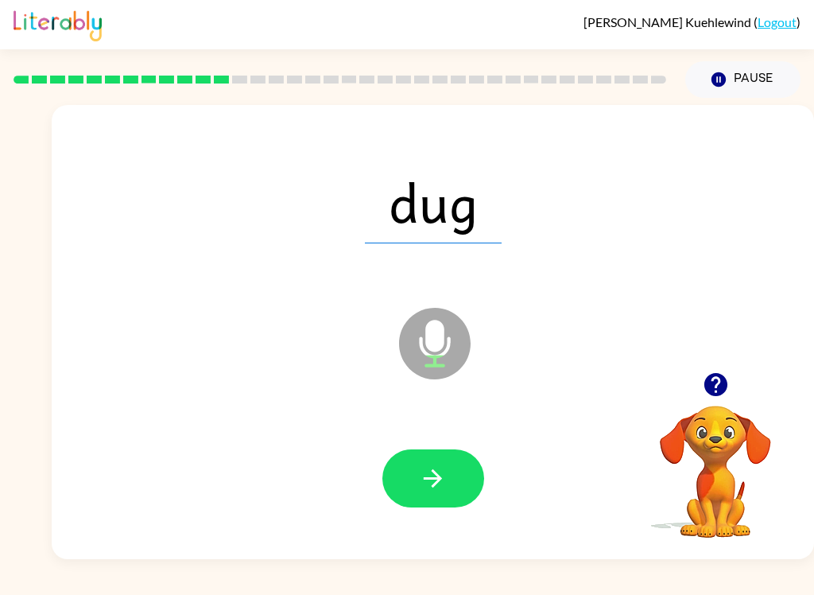
click at [466, 505] on button "button" at bounding box center [433, 478] width 102 height 58
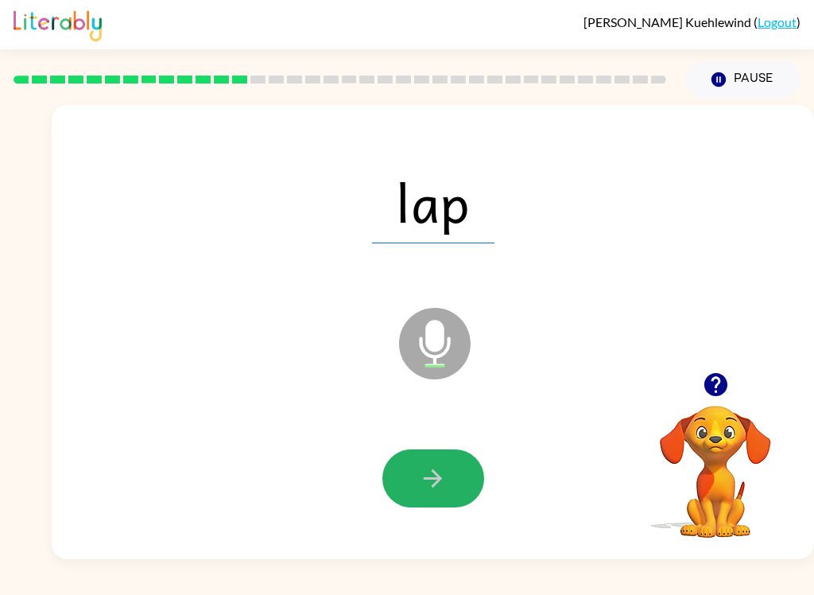
click at [415, 460] on button "button" at bounding box center [433, 478] width 102 height 58
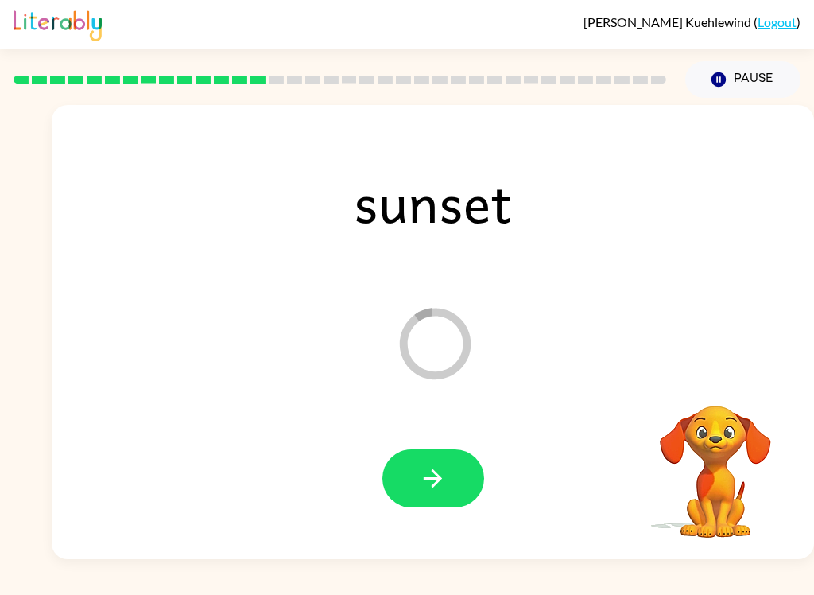
click at [436, 486] on icon "button" at bounding box center [433, 478] width 28 height 28
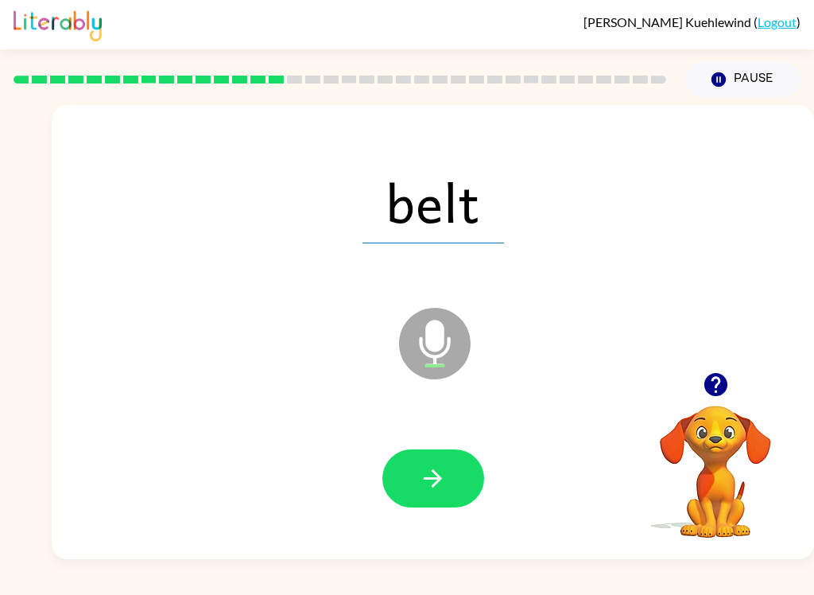
click at [435, 457] on button "button" at bounding box center [433, 478] width 102 height 58
click at [434, 436] on div at bounding box center [433, 478] width 731 height 130
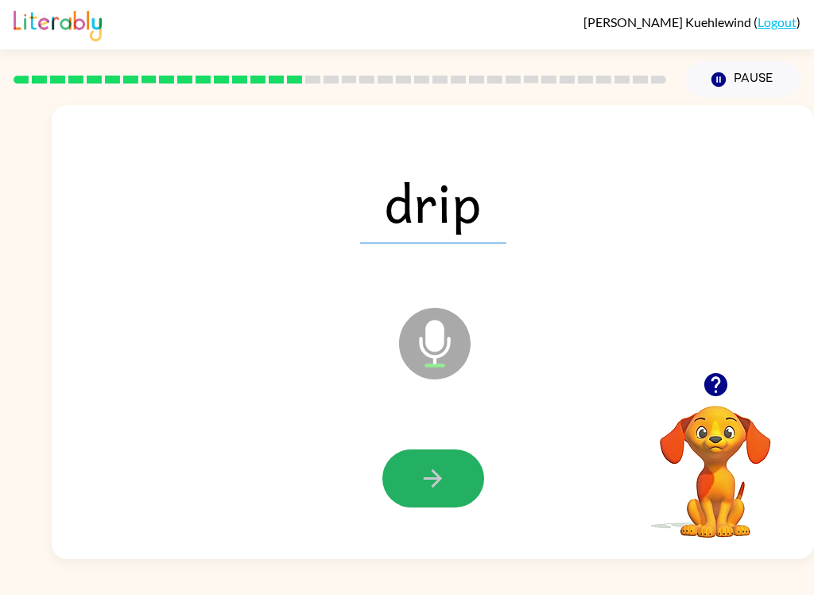
click at [440, 475] on icon "button" at bounding box center [433, 478] width 28 height 28
click at [436, 463] on button "button" at bounding box center [433, 478] width 102 height 58
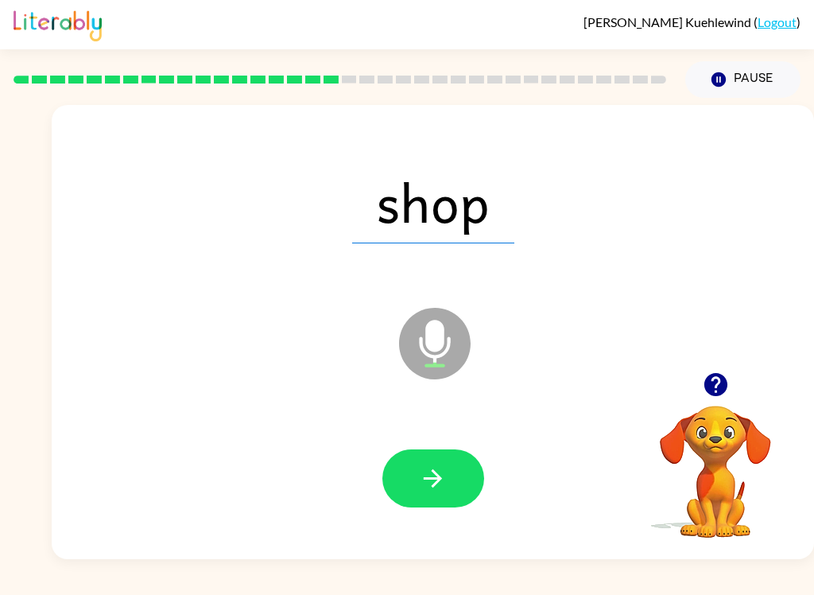
click at [438, 454] on button "button" at bounding box center [433, 478] width 102 height 58
click at [448, 484] on button "button" at bounding box center [433, 478] width 102 height 58
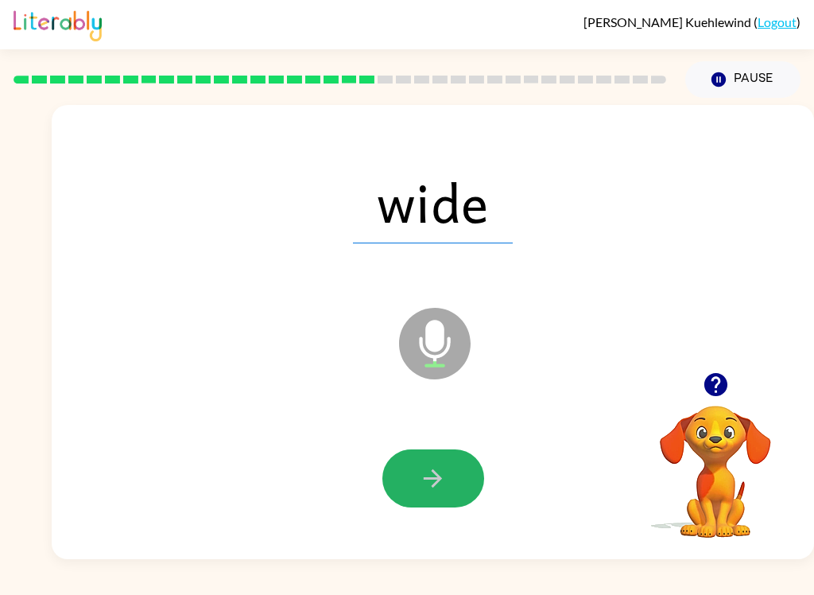
click at [450, 499] on button "button" at bounding box center [433, 478] width 102 height 58
click at [432, 483] on icon "button" at bounding box center [433, 478] width 28 height 28
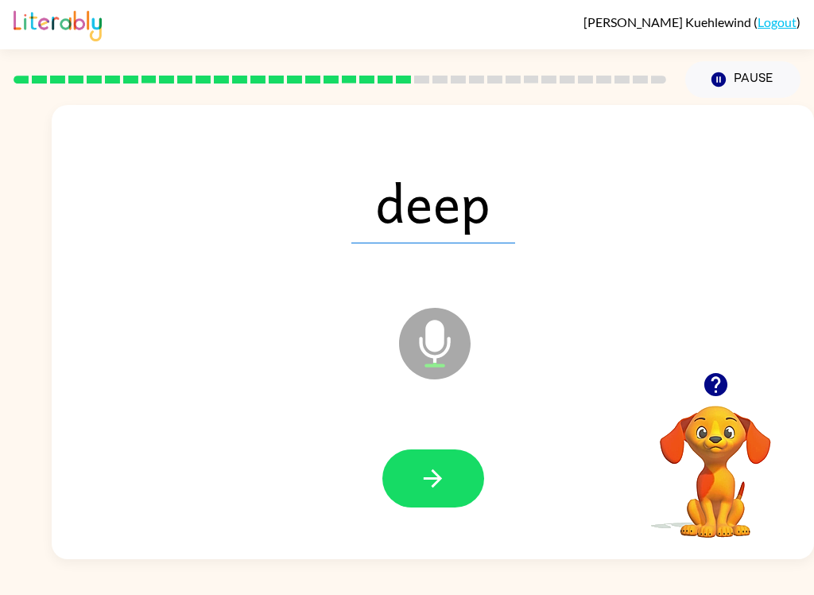
click at [433, 479] on icon "button" at bounding box center [433, 478] width 18 height 18
click at [461, 481] on button "button" at bounding box center [433, 478] width 102 height 58
click at [448, 463] on button "button" at bounding box center [433, 478] width 102 height 58
click at [407, 444] on div at bounding box center [433, 478] width 731 height 130
click at [436, 459] on button "button" at bounding box center [433, 478] width 102 height 58
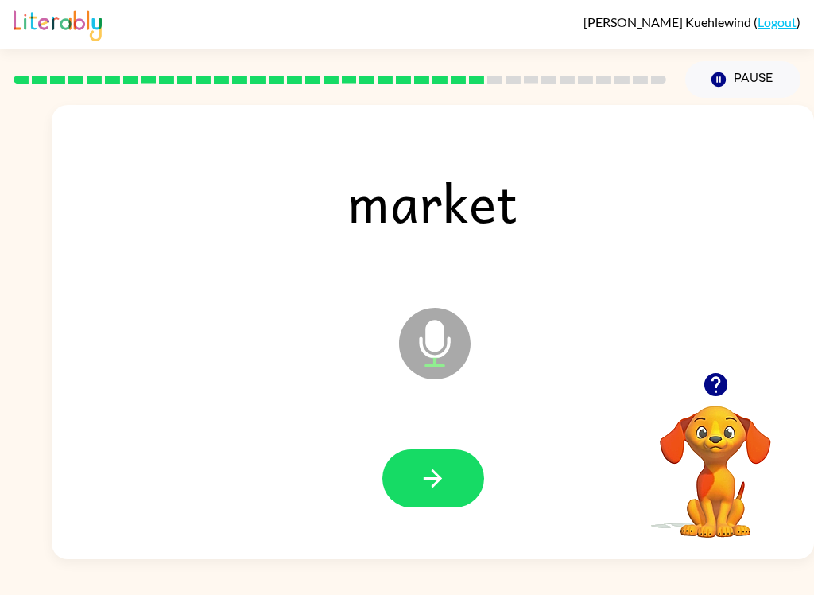
click at [456, 490] on button "button" at bounding box center [433, 478] width 102 height 58
click at [456, 502] on button "button" at bounding box center [433, 478] width 102 height 58
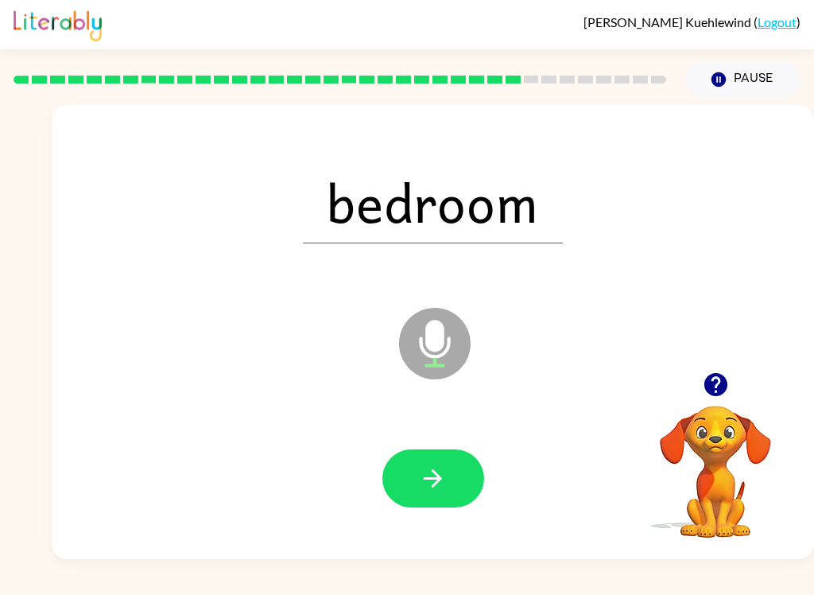
click at [447, 444] on div at bounding box center [433, 478] width 731 height 130
click at [448, 473] on button "button" at bounding box center [433, 478] width 102 height 58
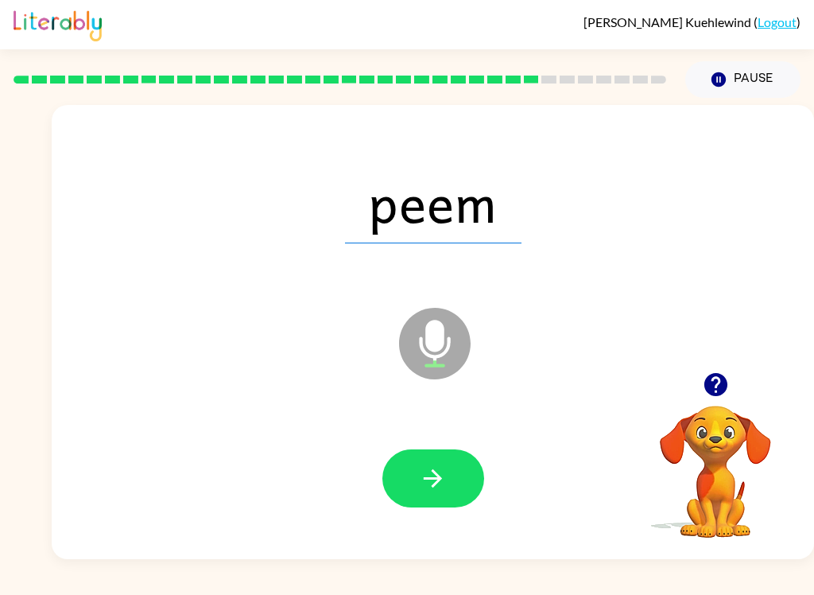
click at [449, 467] on button "button" at bounding box center [433, 478] width 102 height 58
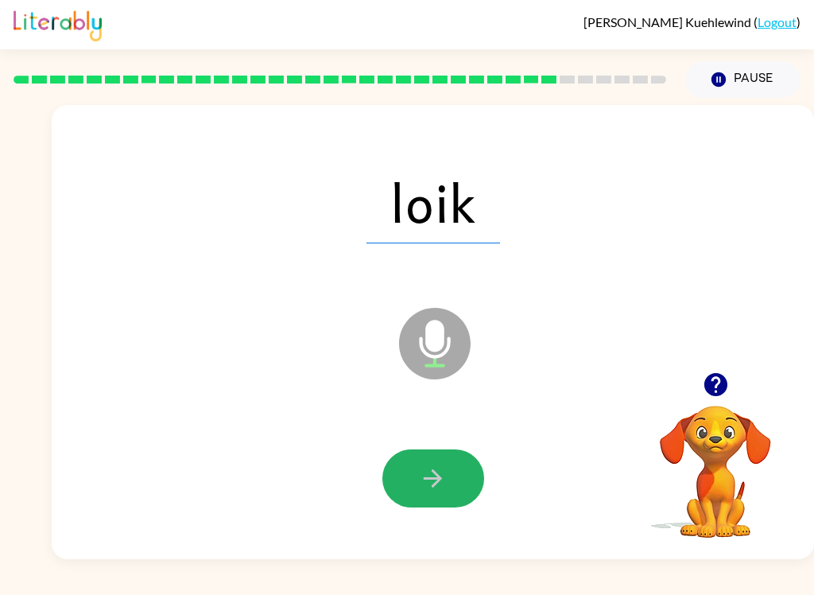
click at [429, 480] on icon "button" at bounding box center [433, 478] width 28 height 28
click at [419, 463] on button "button" at bounding box center [433, 478] width 102 height 58
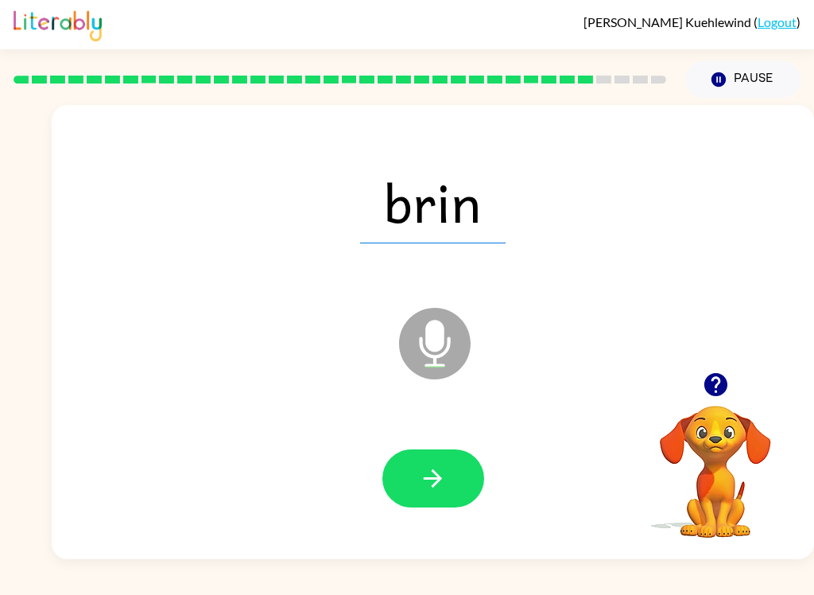
click at [439, 465] on icon "button" at bounding box center [433, 478] width 28 height 28
click at [417, 462] on button "button" at bounding box center [433, 478] width 102 height 58
click at [444, 473] on icon "button" at bounding box center [433, 478] width 28 height 28
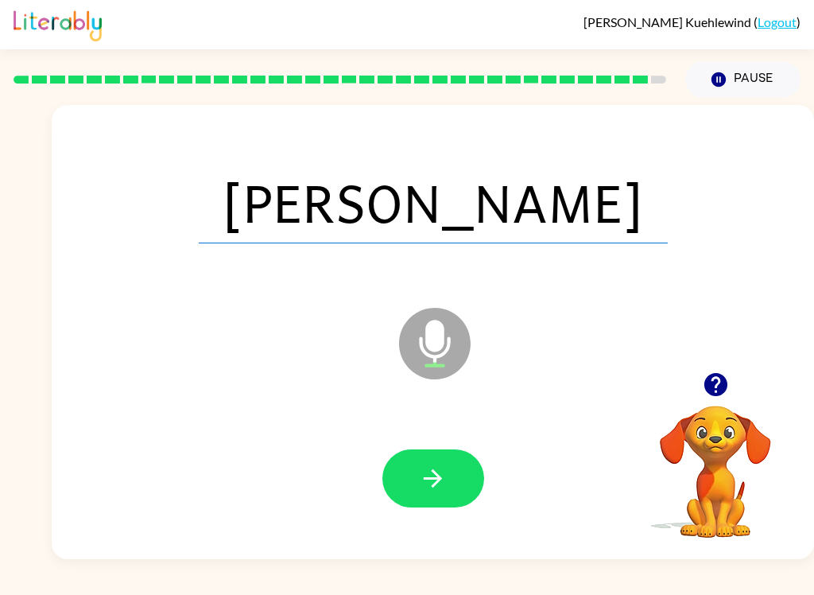
click at [437, 472] on icon "button" at bounding box center [433, 478] width 28 height 28
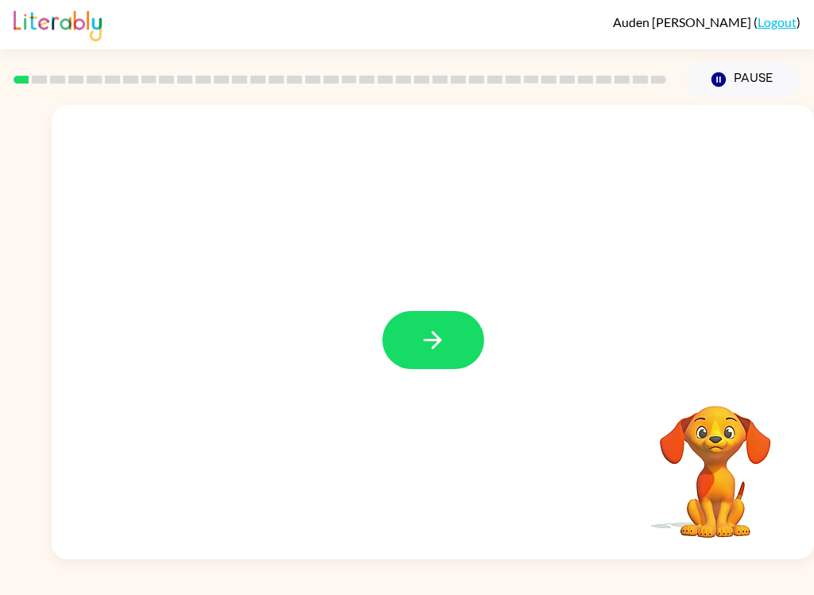
click at [440, 340] on icon "button" at bounding box center [433, 340] width 18 height 18
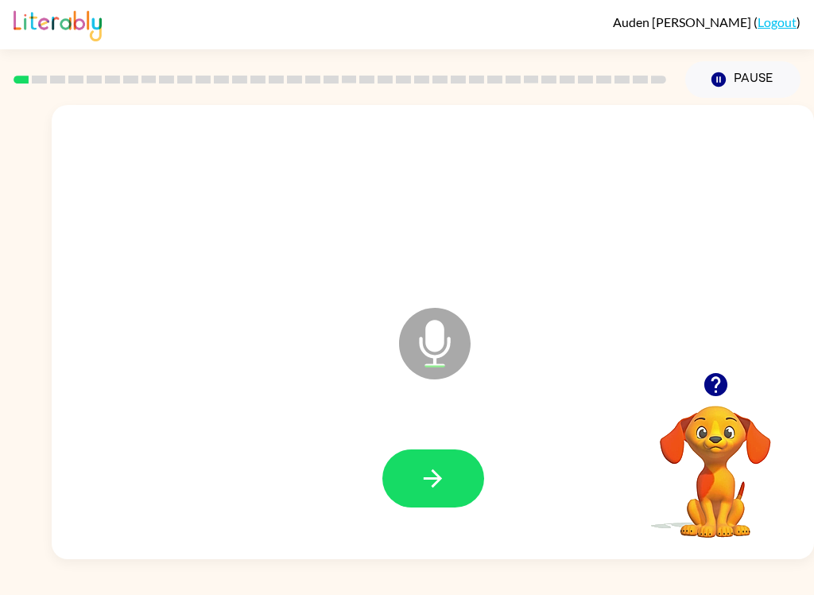
click at [427, 459] on button "button" at bounding box center [433, 478] width 102 height 58
click at [452, 484] on button "button" at bounding box center [433, 478] width 102 height 58
click at [415, 470] on button "button" at bounding box center [433, 478] width 102 height 58
click at [418, 472] on button "button" at bounding box center [433, 478] width 102 height 58
click at [437, 488] on icon "button" at bounding box center [433, 478] width 28 height 28
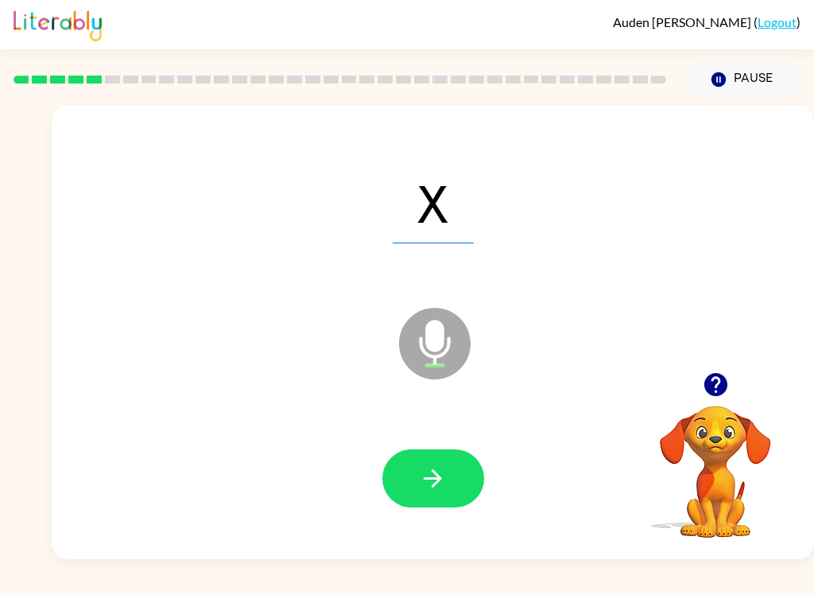
click at [415, 486] on button "button" at bounding box center [433, 478] width 102 height 58
click at [438, 466] on icon "button" at bounding box center [433, 478] width 28 height 28
click at [453, 486] on button "button" at bounding box center [433, 478] width 102 height 58
click at [408, 498] on button "button" at bounding box center [433, 478] width 102 height 58
click at [448, 463] on button "button" at bounding box center [433, 478] width 102 height 58
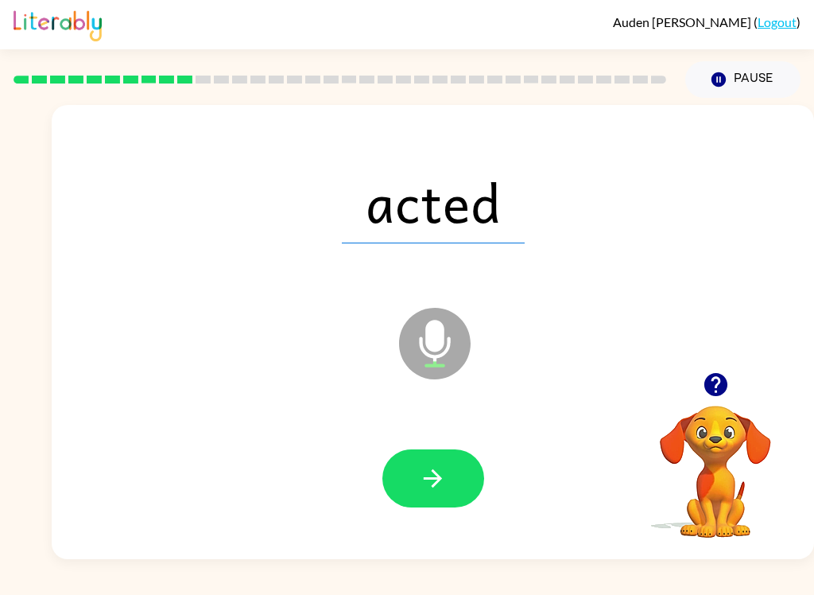
click at [448, 489] on button "button" at bounding box center [433, 478] width 102 height 58
click at [451, 519] on div at bounding box center [433, 478] width 731 height 130
click at [432, 498] on button "button" at bounding box center [433, 478] width 102 height 58
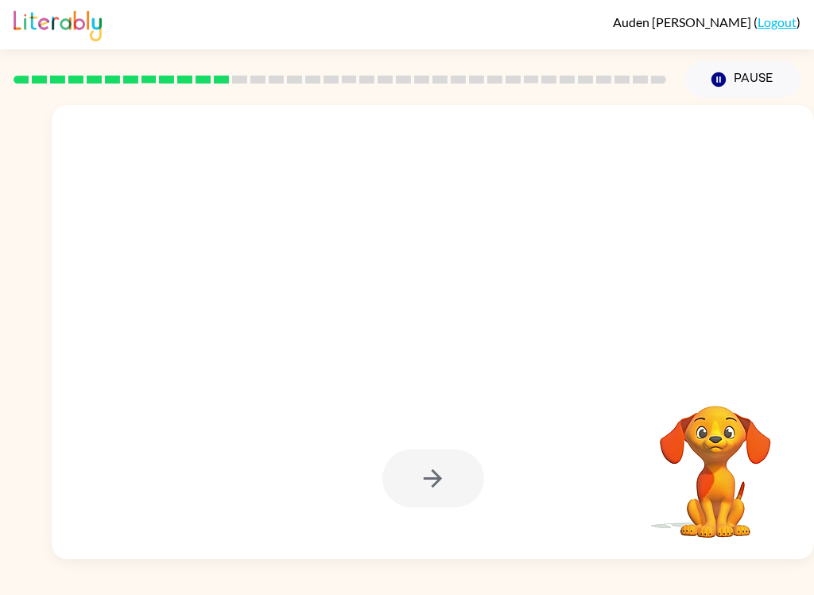
click at [452, 492] on div at bounding box center [433, 478] width 102 height 58
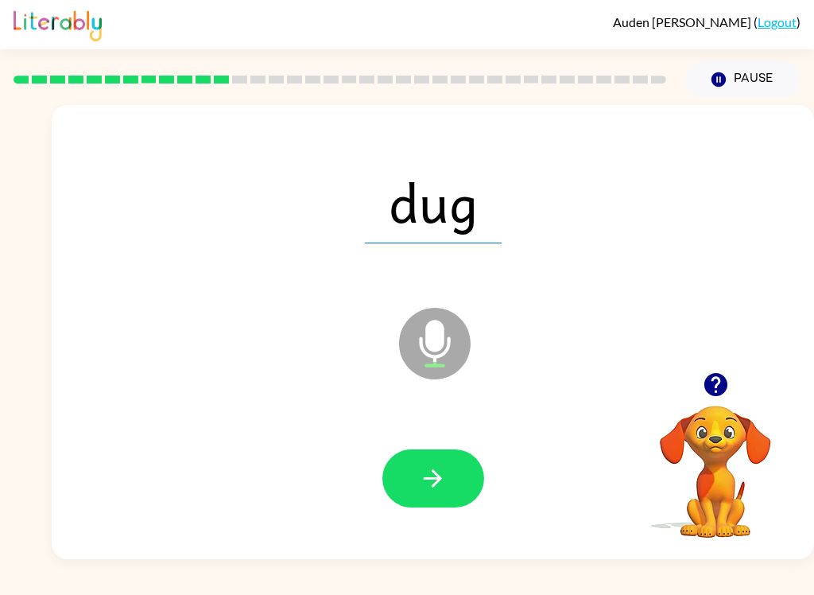
click at [424, 491] on icon "button" at bounding box center [433, 478] width 28 height 28
click at [452, 489] on button "button" at bounding box center [433, 478] width 102 height 58
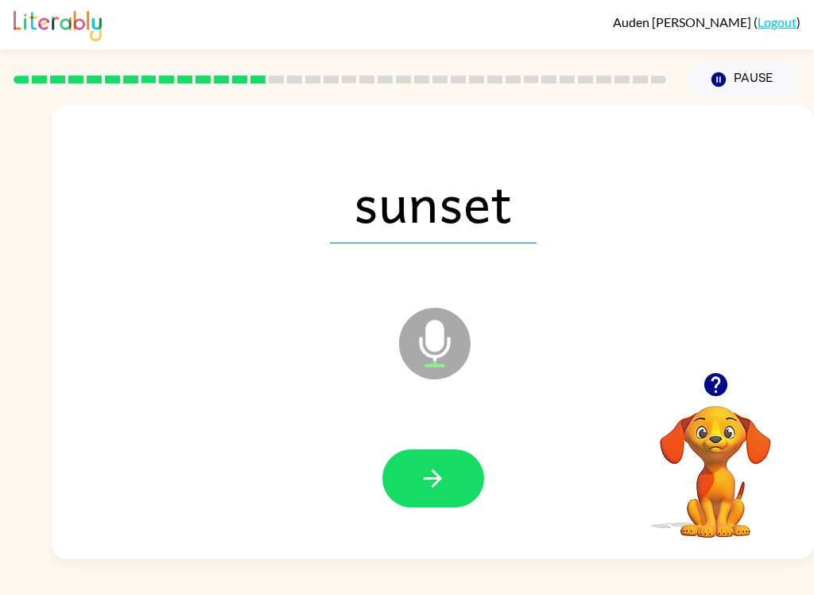
click at [434, 469] on icon "button" at bounding box center [433, 478] width 28 height 28
click at [428, 488] on icon "button" at bounding box center [433, 478] width 28 height 28
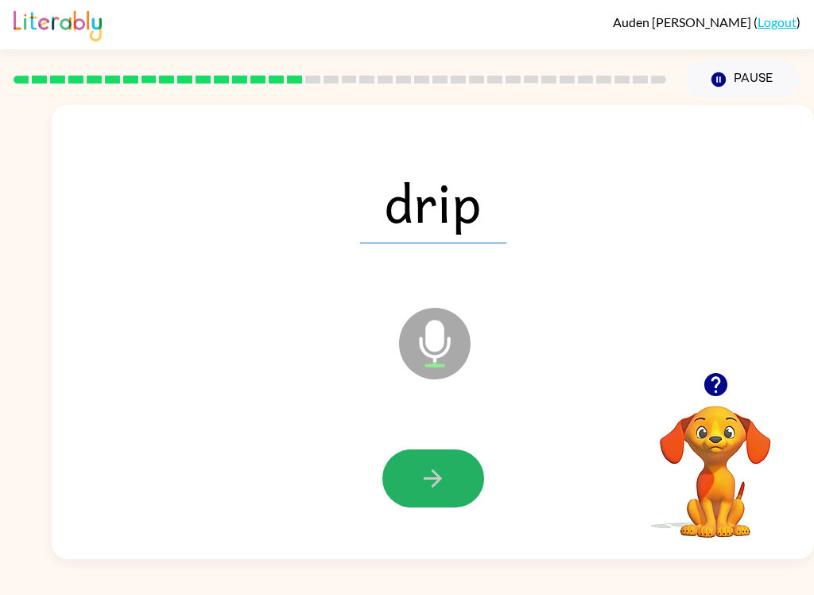
click at [431, 471] on icon "button" at bounding box center [433, 478] width 28 height 28
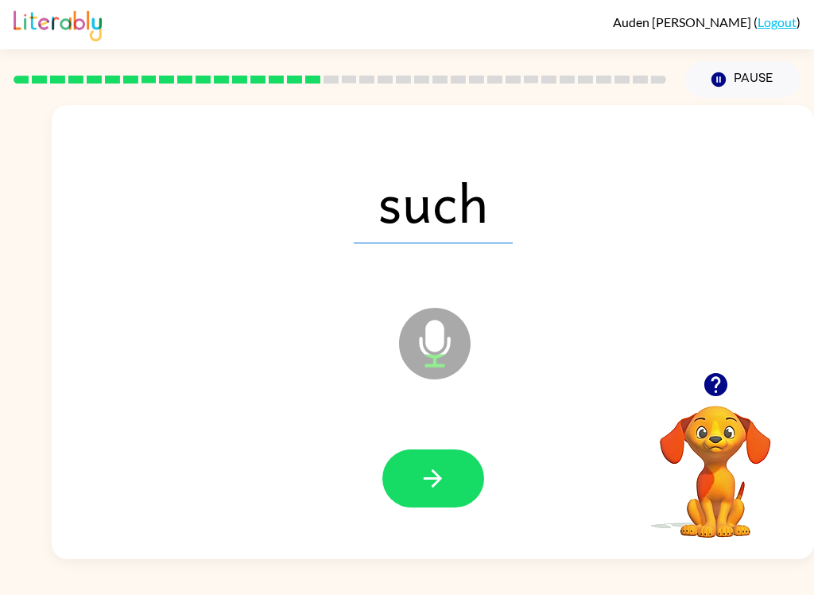
click at [417, 487] on button "button" at bounding box center [433, 478] width 102 height 58
click at [424, 477] on icon "button" at bounding box center [433, 478] width 28 height 28
click at [414, 478] on button "button" at bounding box center [433, 478] width 102 height 58
click at [409, 479] on button "button" at bounding box center [433, 478] width 102 height 58
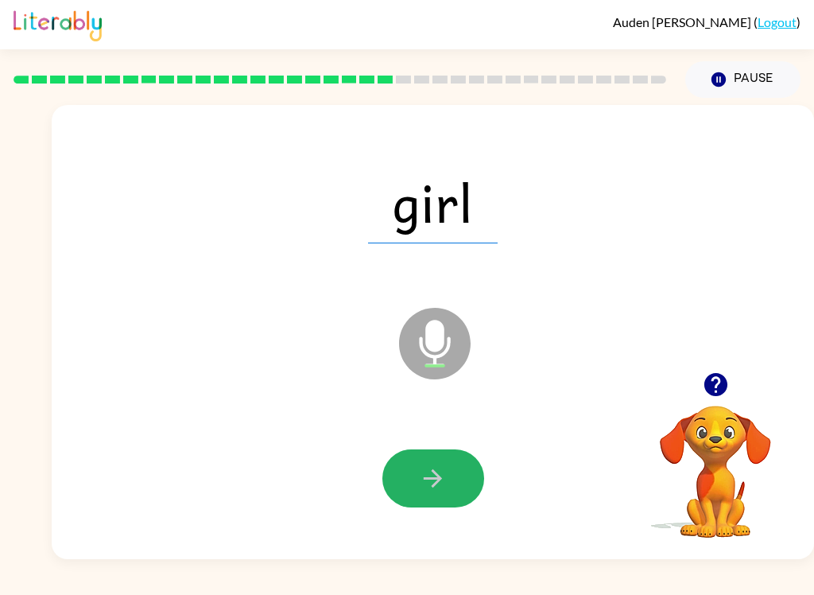
click at [428, 475] on icon "button" at bounding box center [433, 478] width 28 height 28
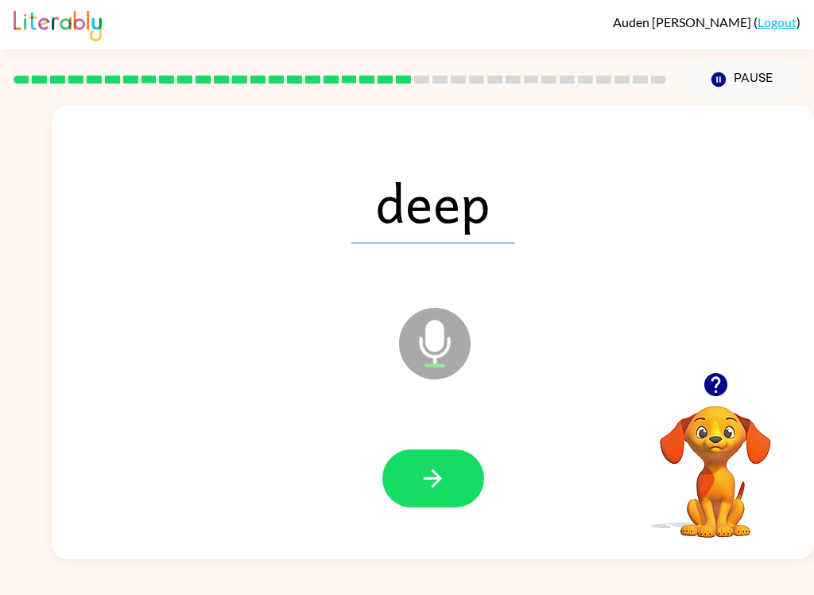
click at [425, 452] on button "button" at bounding box center [433, 478] width 102 height 58
click at [413, 466] on button "button" at bounding box center [433, 478] width 102 height 58
click at [410, 455] on button "button" at bounding box center [433, 478] width 102 height 58
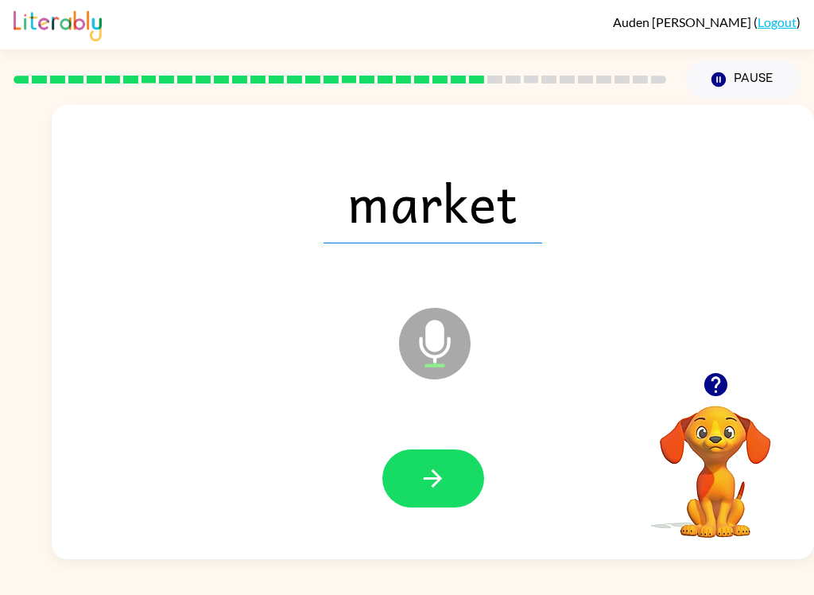
click at [421, 494] on button "button" at bounding box center [433, 478] width 102 height 58
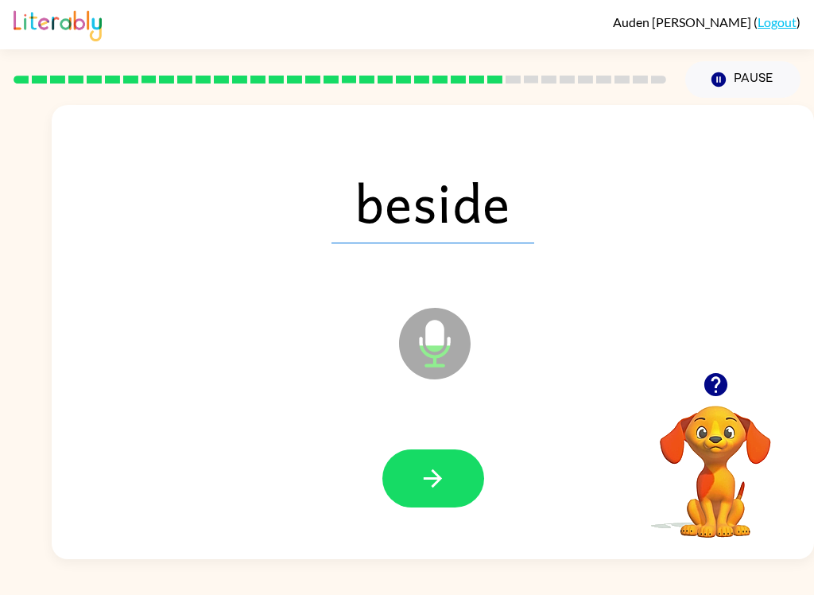
click at [434, 485] on icon "button" at bounding box center [433, 478] width 18 height 18
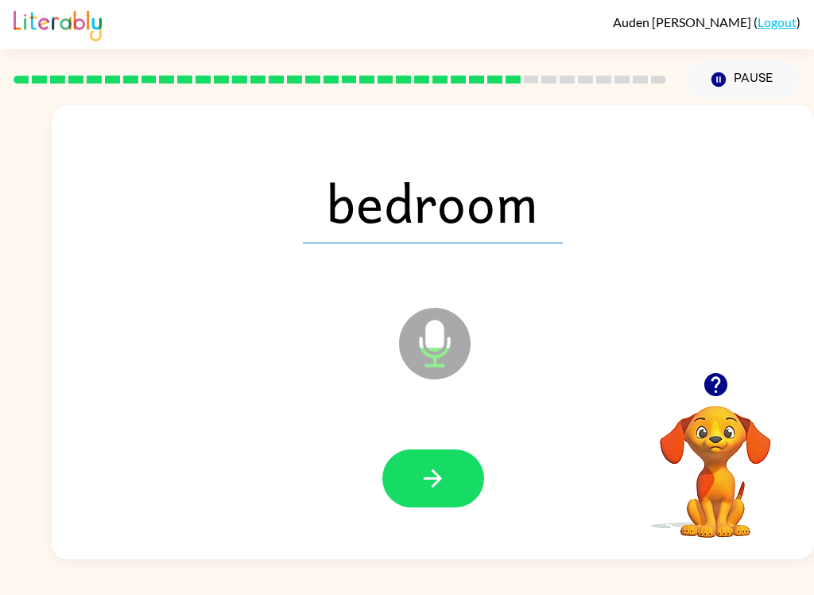
click at [422, 478] on icon "button" at bounding box center [433, 478] width 28 height 28
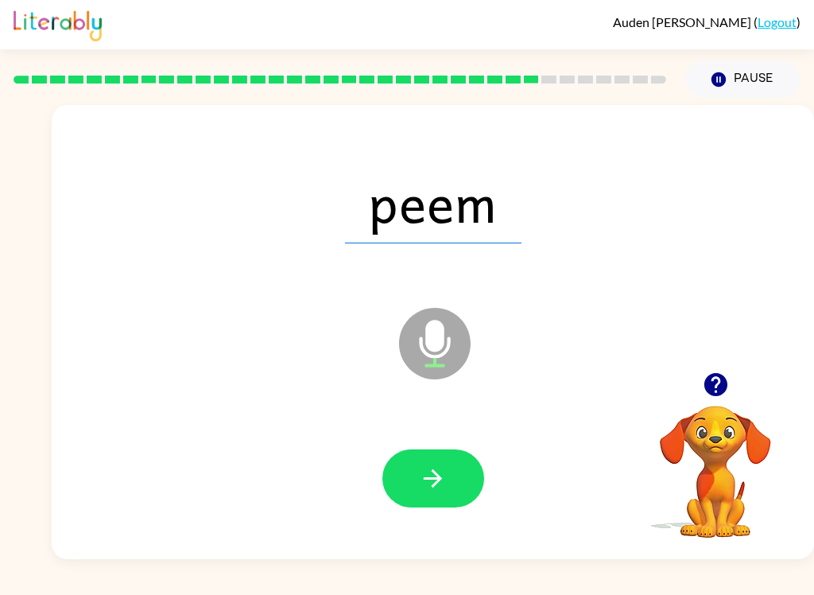
click at [449, 494] on button "button" at bounding box center [433, 478] width 102 height 58
click at [432, 494] on button "button" at bounding box center [433, 478] width 102 height 58
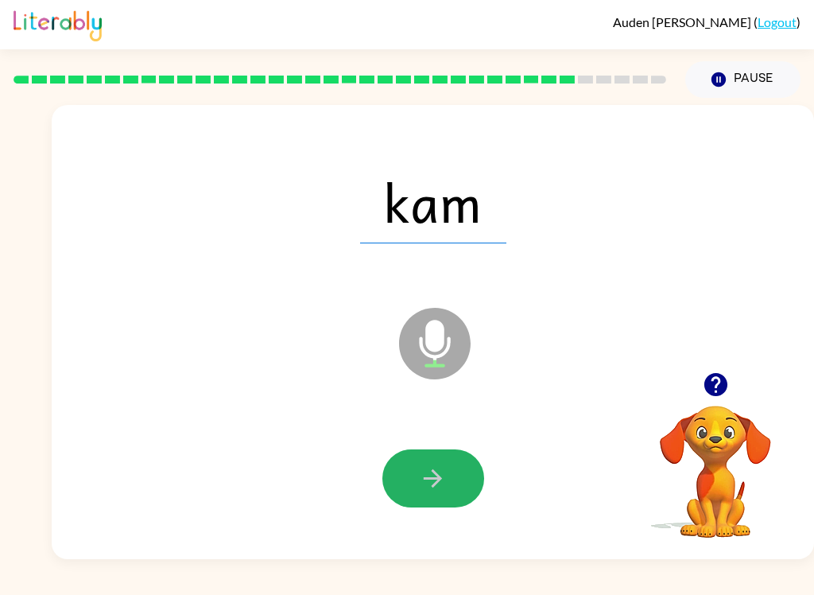
click at [432, 454] on button "button" at bounding box center [433, 478] width 102 height 58
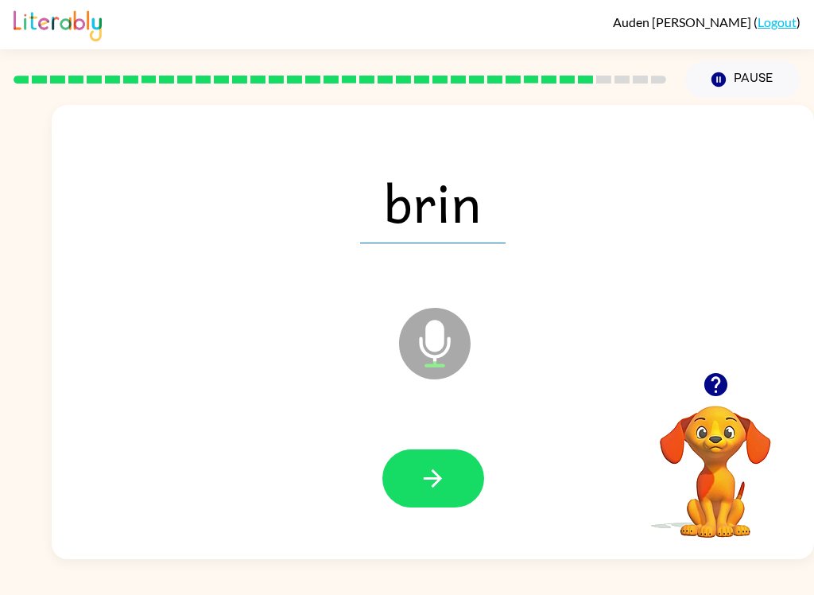
click at [437, 488] on icon "button" at bounding box center [433, 478] width 28 height 28
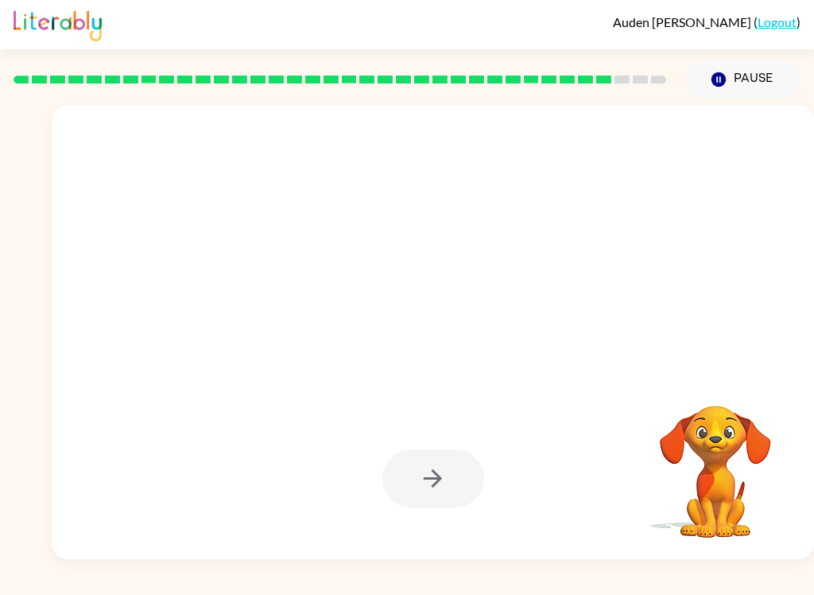
click at [285, 587] on div "Auden Ward ( Logout ) Pause Pause Your browser must support playing .mp4 files …" at bounding box center [407, 297] width 814 height 595
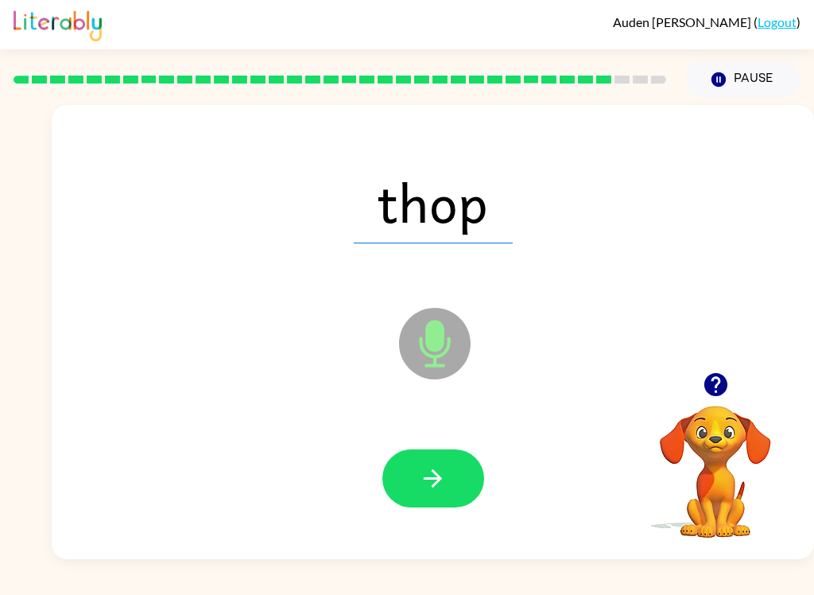
click at [440, 489] on icon "button" at bounding box center [433, 478] width 28 height 28
click at [409, 507] on button "button" at bounding box center [433, 478] width 102 height 58
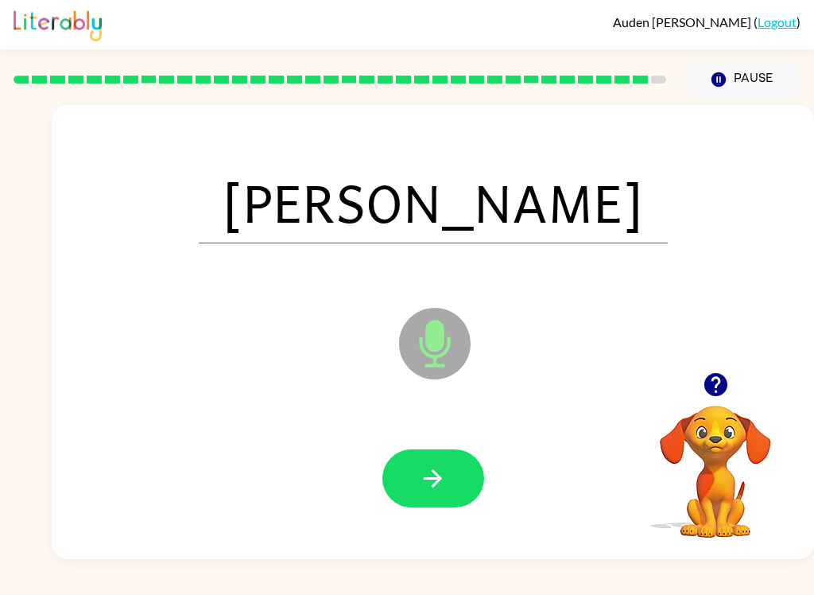
click at [430, 475] on icon "button" at bounding box center [433, 478] width 28 height 28
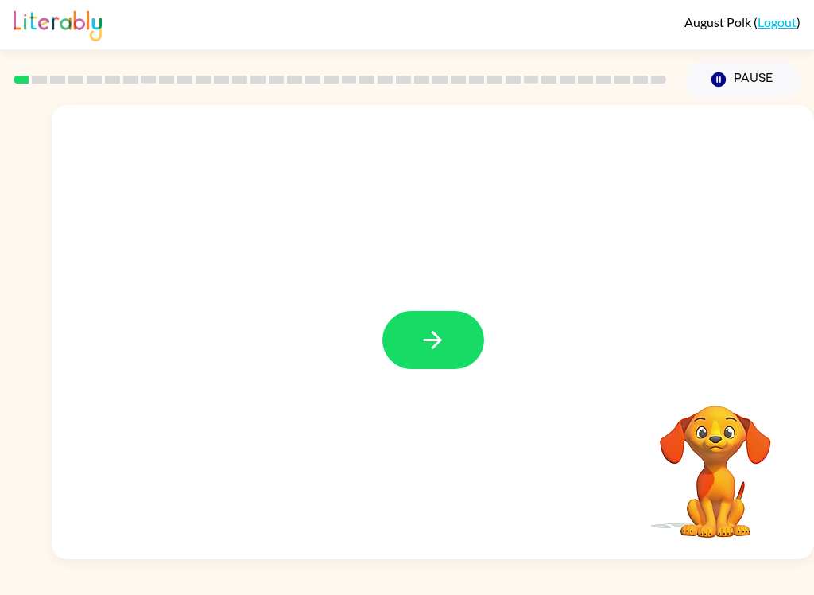
click at [437, 361] on button "button" at bounding box center [433, 340] width 102 height 58
click at [441, 320] on div at bounding box center [395, 303] width 654 height 57
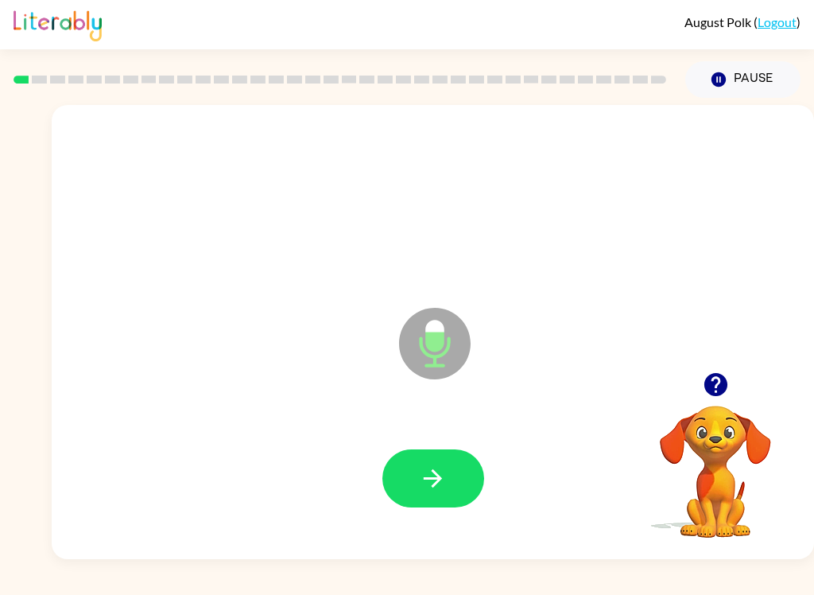
click at [433, 486] on icon "button" at bounding box center [433, 478] width 18 height 18
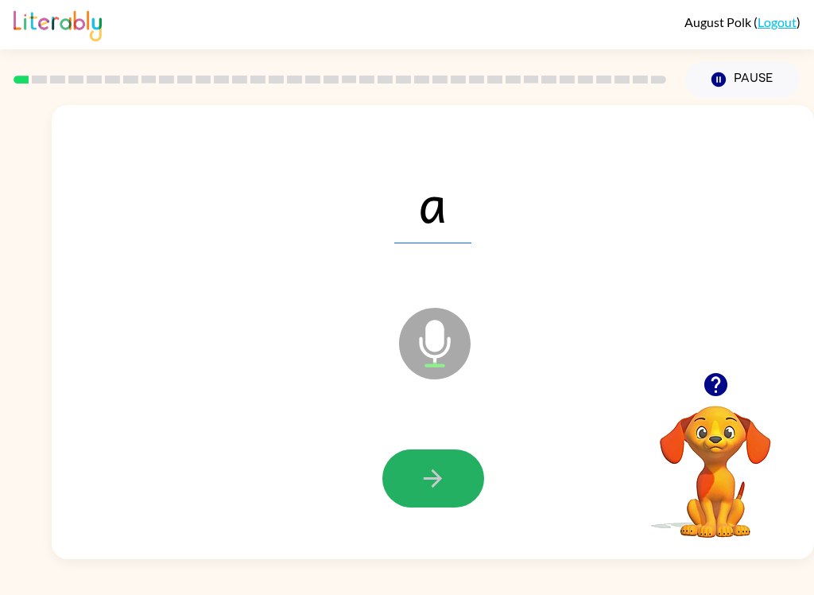
click at [451, 476] on button "button" at bounding box center [433, 478] width 102 height 58
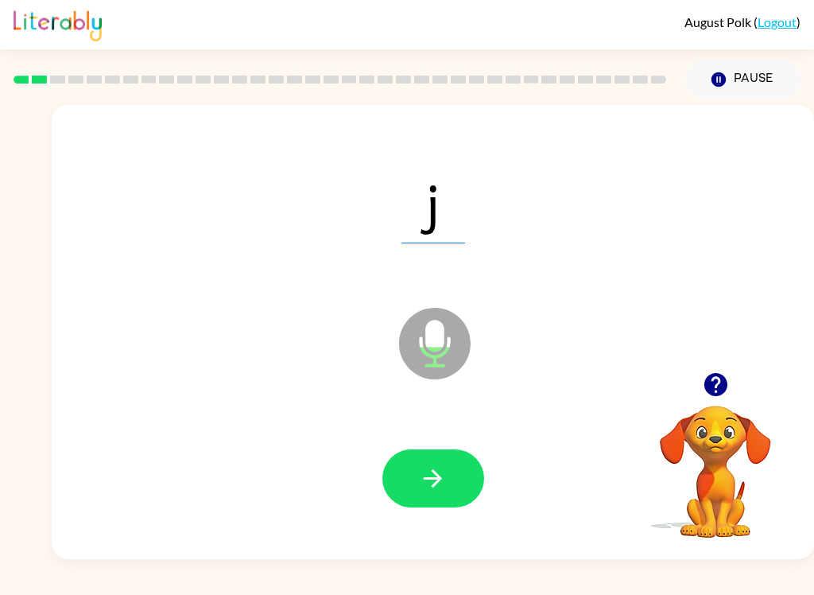
click at [441, 487] on icon "button" at bounding box center [433, 478] width 28 height 28
click at [419, 482] on icon "button" at bounding box center [433, 478] width 28 height 28
click at [444, 504] on button "button" at bounding box center [433, 478] width 102 height 58
click at [448, 477] on button "button" at bounding box center [433, 478] width 102 height 58
click at [442, 481] on icon "button" at bounding box center [433, 478] width 28 height 28
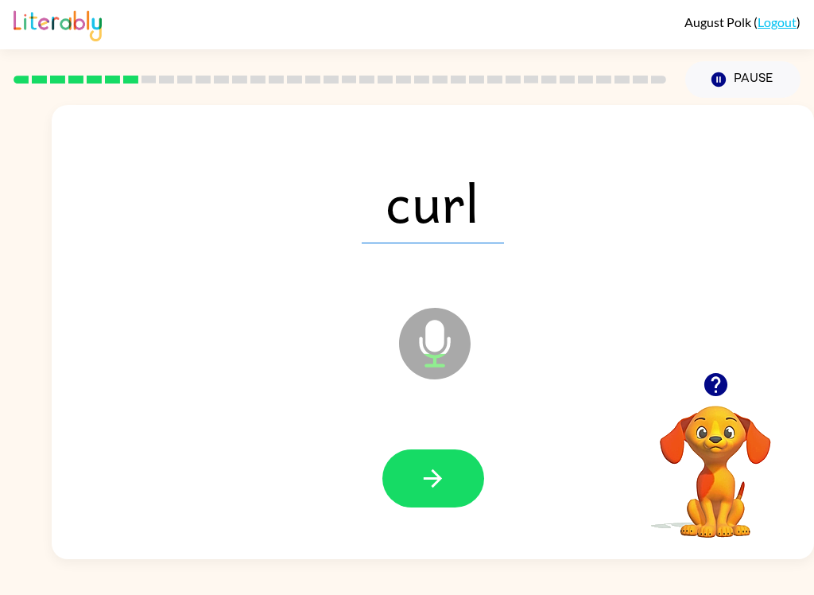
click at [452, 490] on button "button" at bounding box center [433, 478] width 102 height 58
click at [452, 472] on button "button" at bounding box center [433, 478] width 102 height 58
click at [438, 480] on icon "button" at bounding box center [433, 478] width 18 height 18
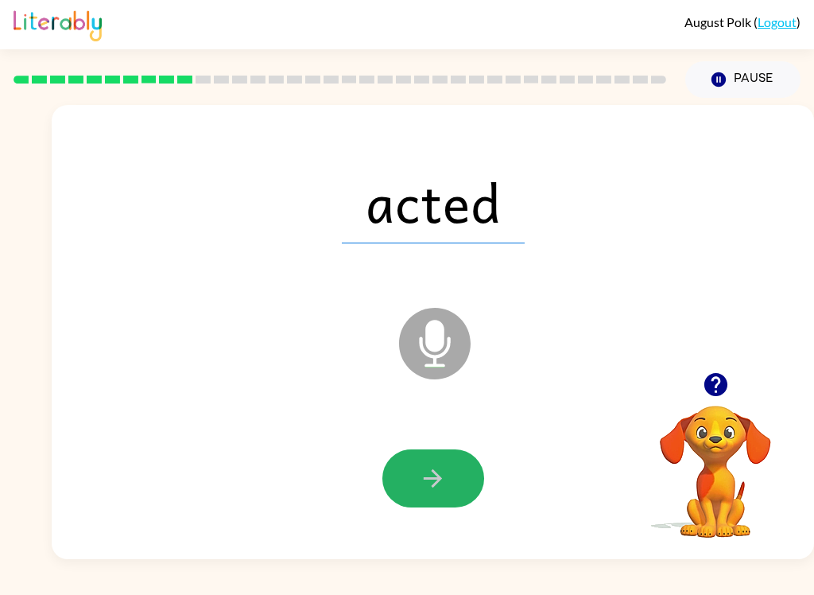
click at [478, 492] on button "button" at bounding box center [433, 478] width 102 height 58
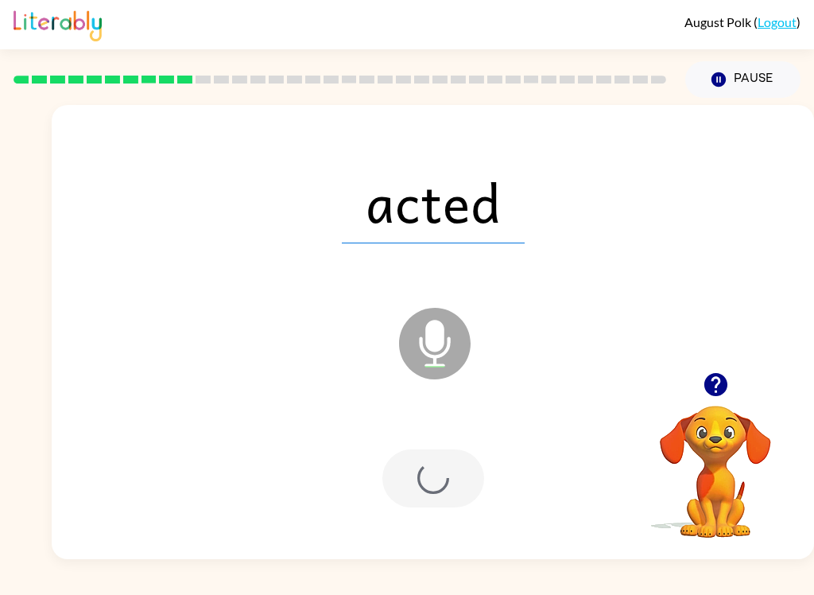
click at [429, 471] on div at bounding box center [433, 478] width 102 height 58
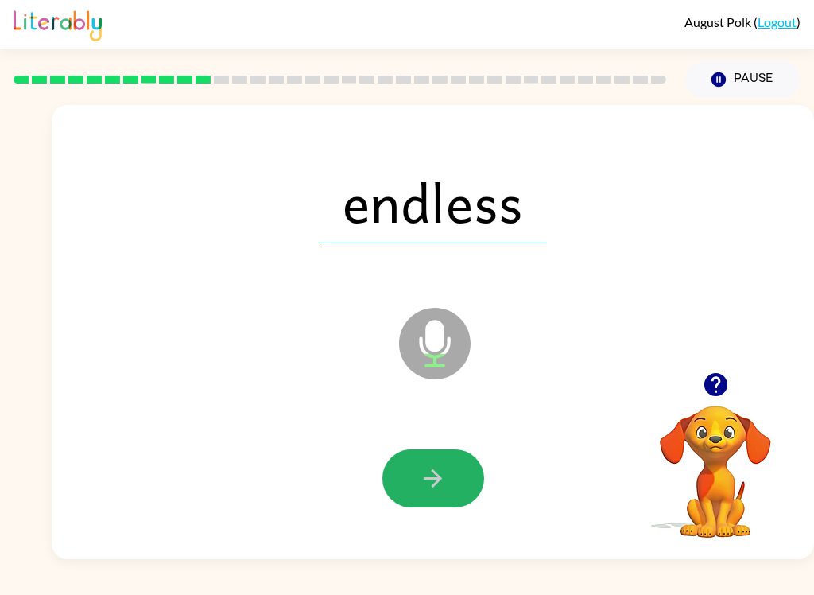
click at [444, 478] on icon "button" at bounding box center [433, 478] width 28 height 28
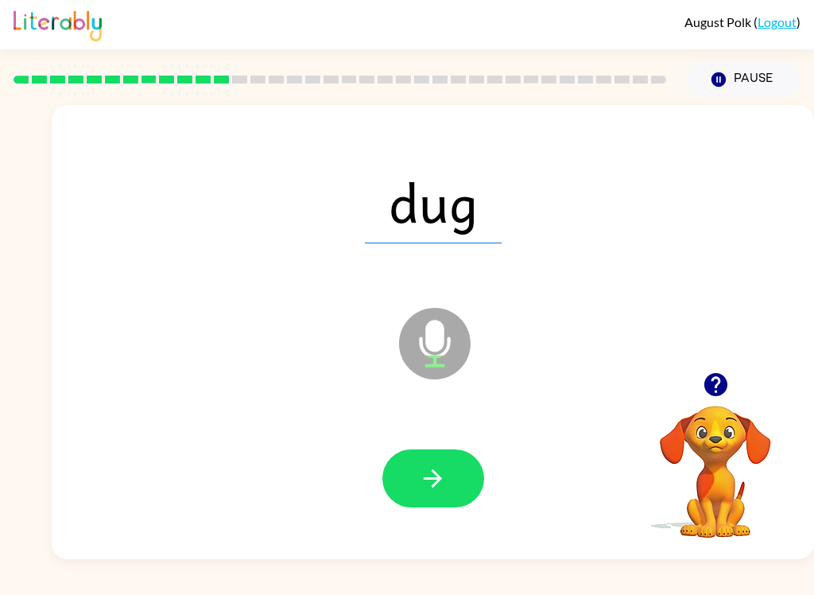
click at [450, 483] on button "button" at bounding box center [433, 478] width 102 height 58
click at [436, 483] on icon "button" at bounding box center [433, 478] width 18 height 18
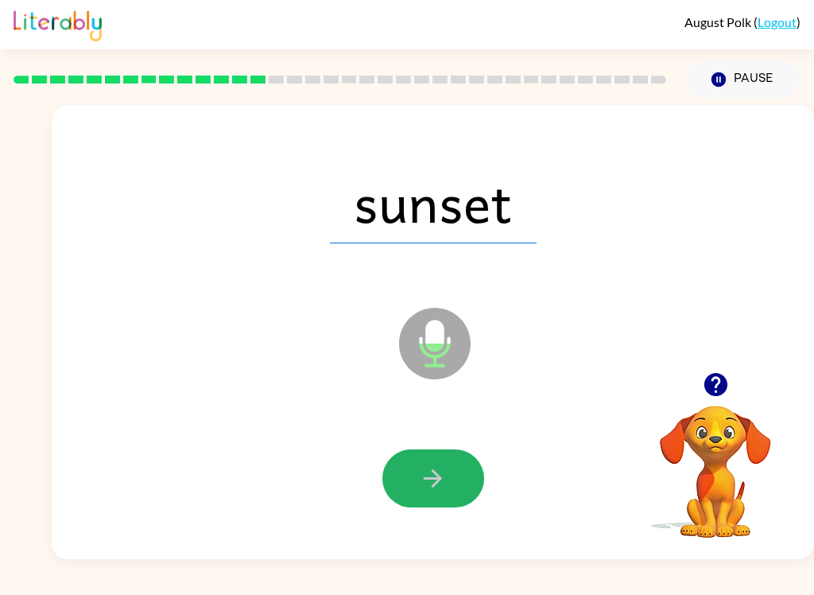
click at [432, 468] on icon "button" at bounding box center [433, 478] width 28 height 28
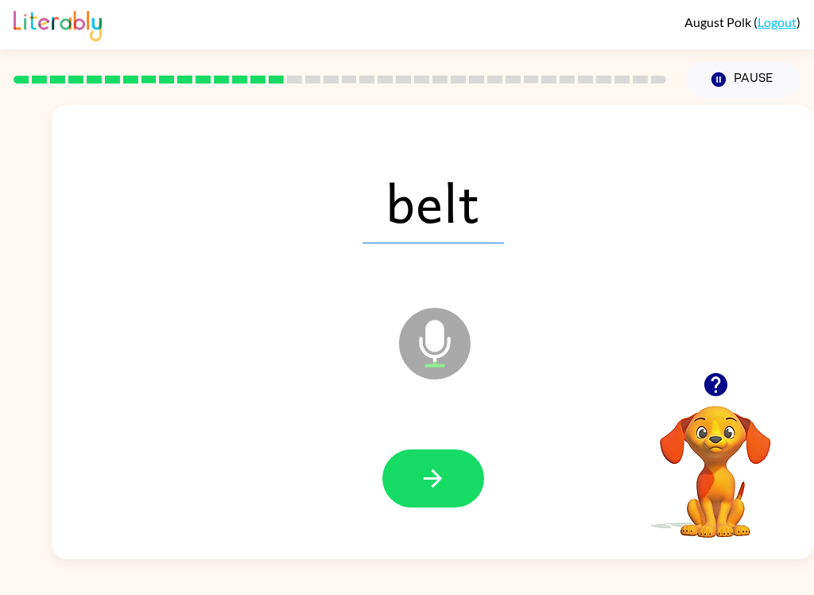
click at [452, 500] on button "button" at bounding box center [433, 478] width 102 height 58
click at [434, 489] on icon "button" at bounding box center [433, 478] width 28 height 28
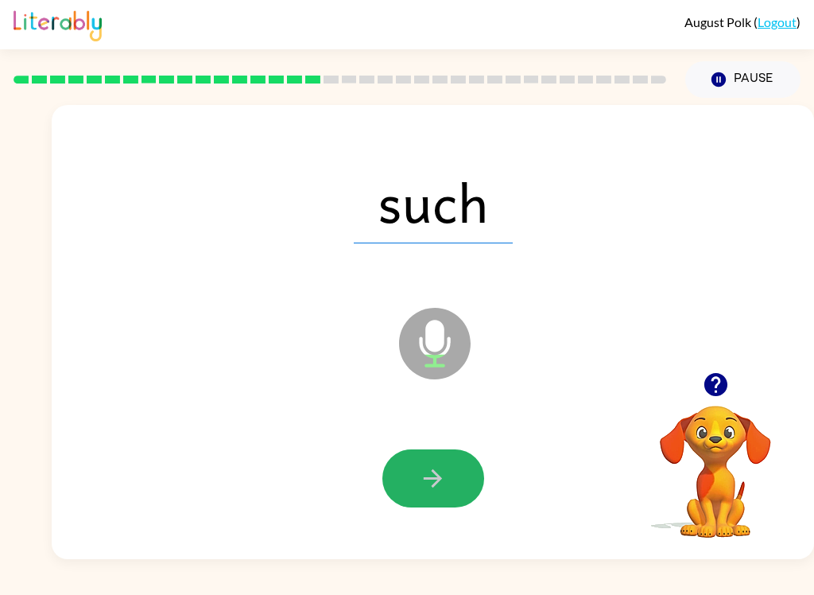
click at [433, 471] on icon "button" at bounding box center [433, 478] width 18 height 18
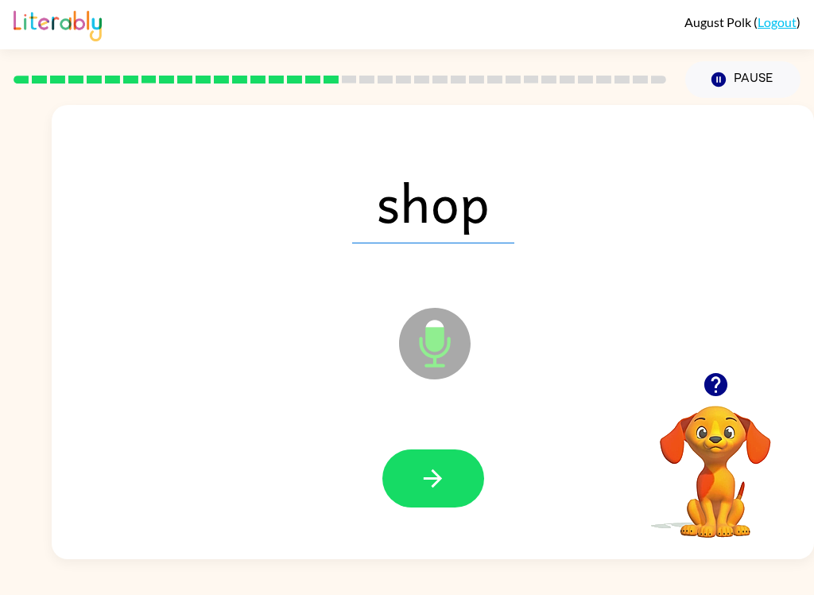
click at [464, 470] on button "button" at bounding box center [433, 478] width 102 height 58
click at [438, 498] on button "button" at bounding box center [433, 478] width 102 height 58
click at [438, 494] on button "button" at bounding box center [433, 478] width 102 height 58
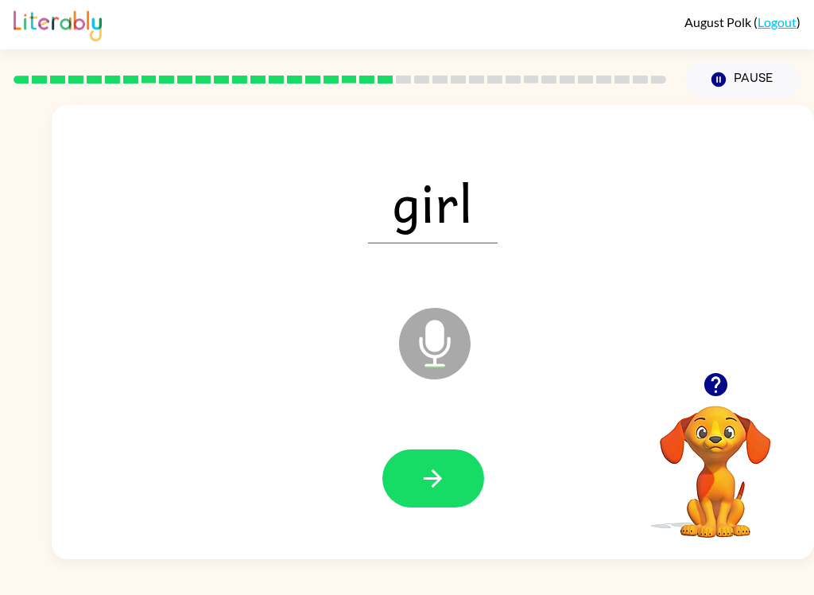
click at [452, 493] on button "button" at bounding box center [433, 478] width 102 height 58
click at [443, 463] on button "button" at bounding box center [433, 478] width 102 height 58
click at [448, 464] on button "button" at bounding box center [433, 478] width 102 height 58
click at [448, 467] on button "button" at bounding box center [433, 478] width 102 height 58
click at [428, 475] on icon "button" at bounding box center [433, 478] width 28 height 28
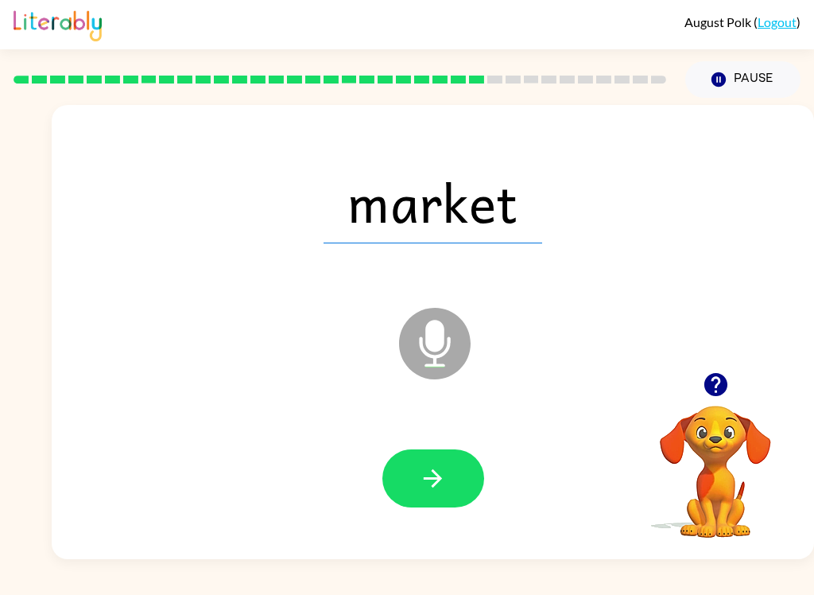
click at [453, 472] on button "button" at bounding box center [433, 478] width 102 height 58
click at [452, 460] on button "button" at bounding box center [433, 478] width 102 height 58
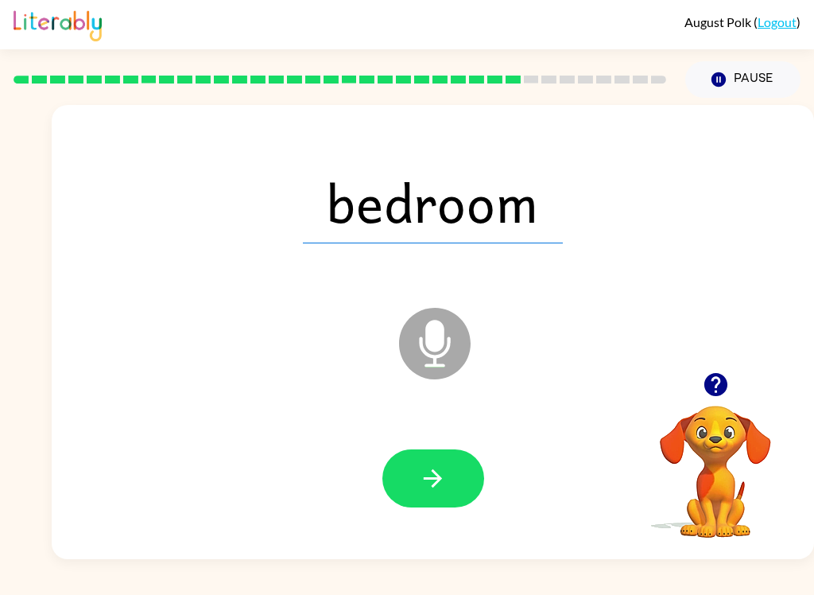
click at [455, 467] on button "button" at bounding box center [433, 478] width 102 height 58
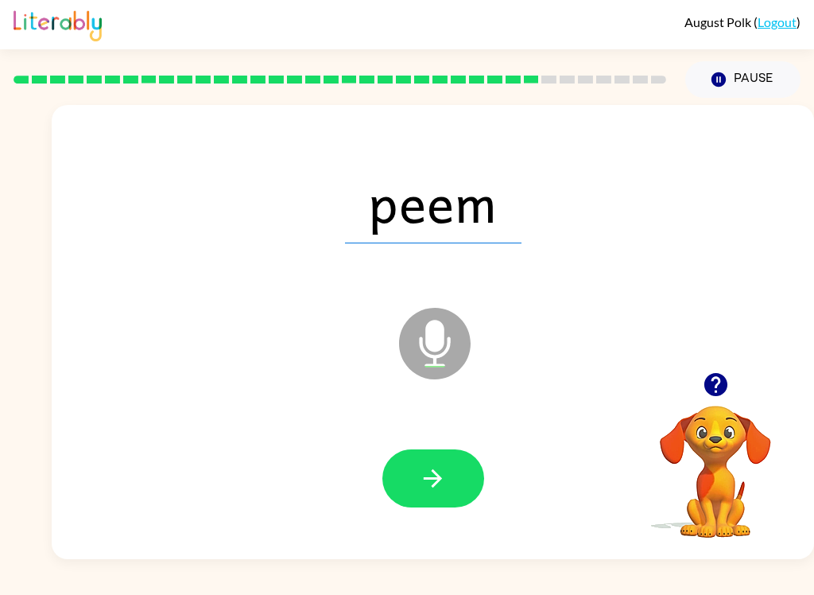
click at [458, 465] on button "button" at bounding box center [433, 478] width 102 height 58
click at [422, 467] on icon "button" at bounding box center [433, 478] width 28 height 28
click at [432, 469] on icon "button" at bounding box center [433, 478] width 28 height 28
click at [428, 470] on icon "button" at bounding box center [433, 478] width 28 height 28
click at [443, 466] on icon "button" at bounding box center [433, 478] width 28 height 28
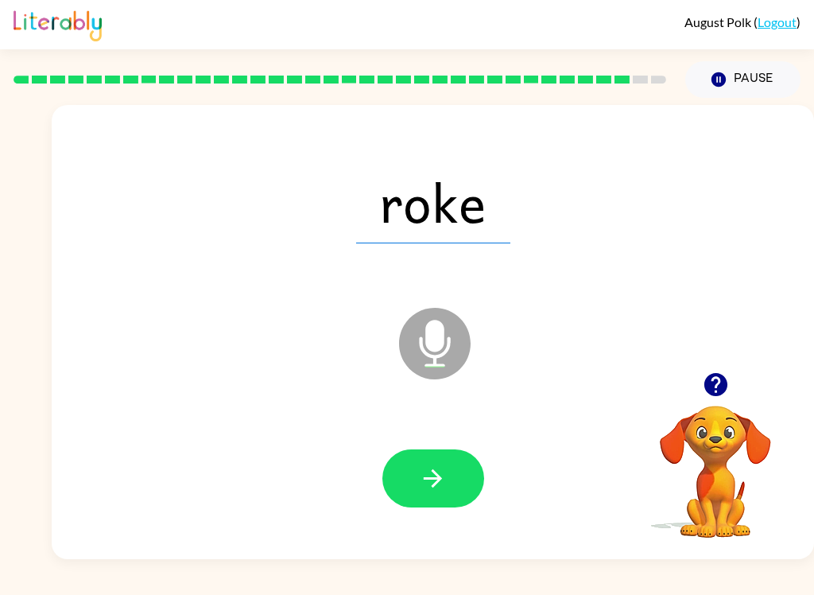
click at [448, 469] on button "button" at bounding box center [433, 478] width 102 height 58
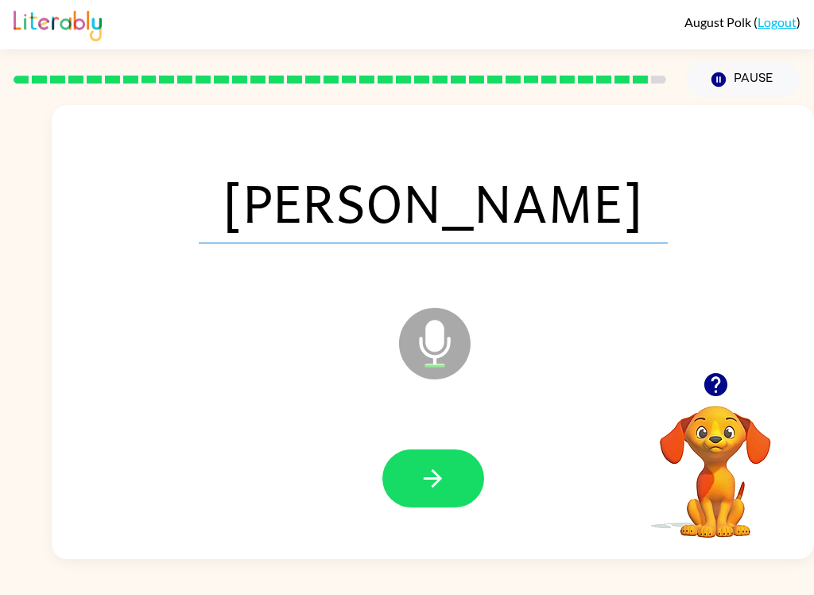
click at [446, 474] on icon "button" at bounding box center [433, 478] width 28 height 28
